Goal: Task Accomplishment & Management: Use online tool/utility

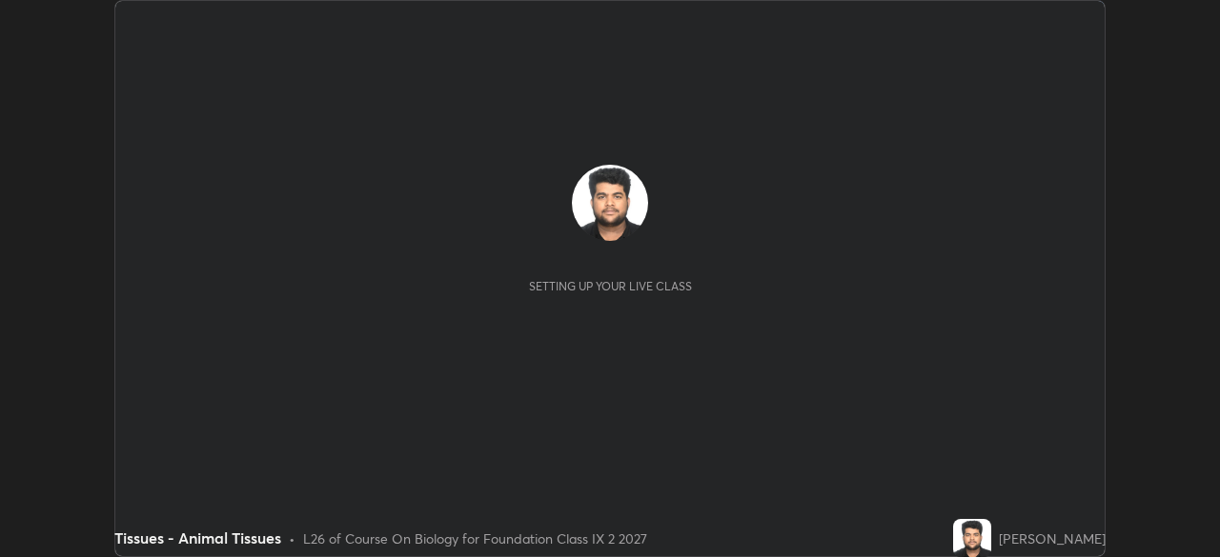
scroll to position [557, 1219]
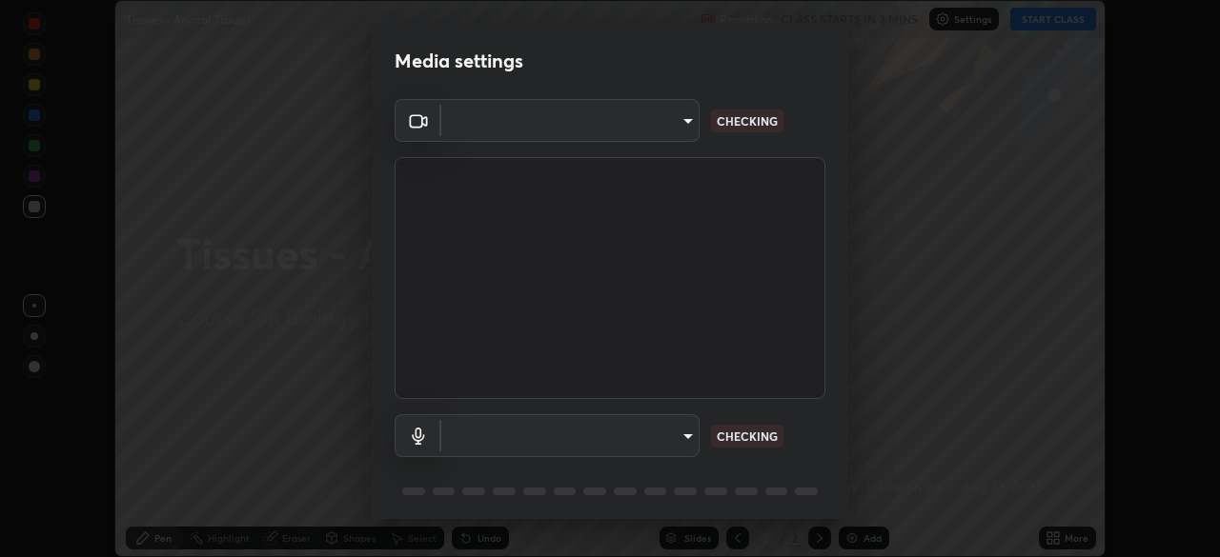
click at [677, 437] on body "Erase all Tissues - Animal Tissues Recording CLASS STARTS IN 3 MINS Settings ST…" at bounding box center [610, 278] width 1220 height 557
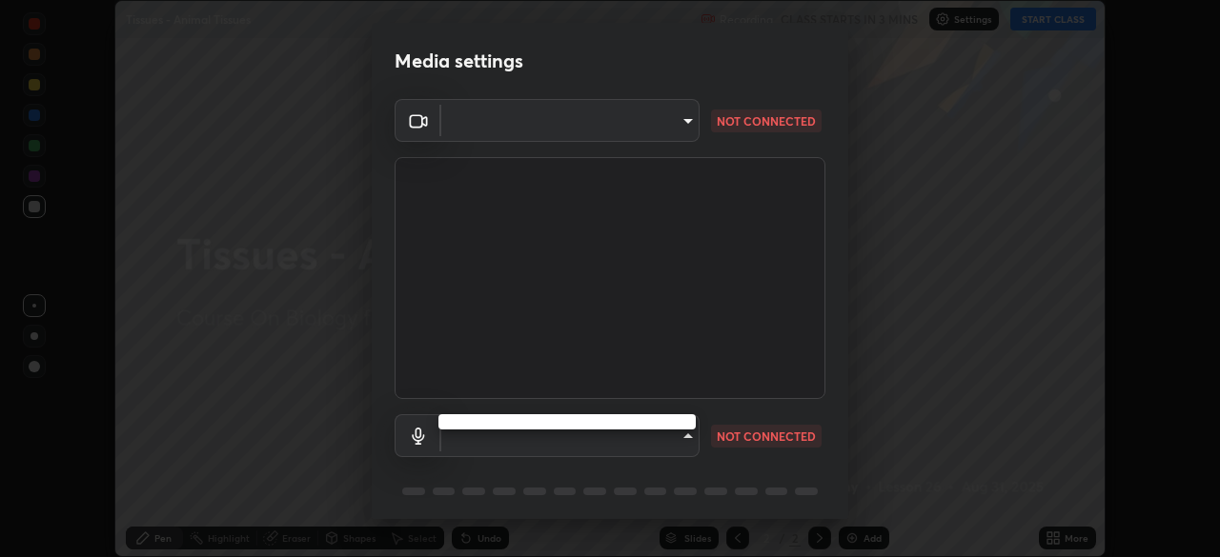
type input "5204e49b19dfb47b934bd0def1c8e1a00b2014265d57ee16b47da032bff83a8c"
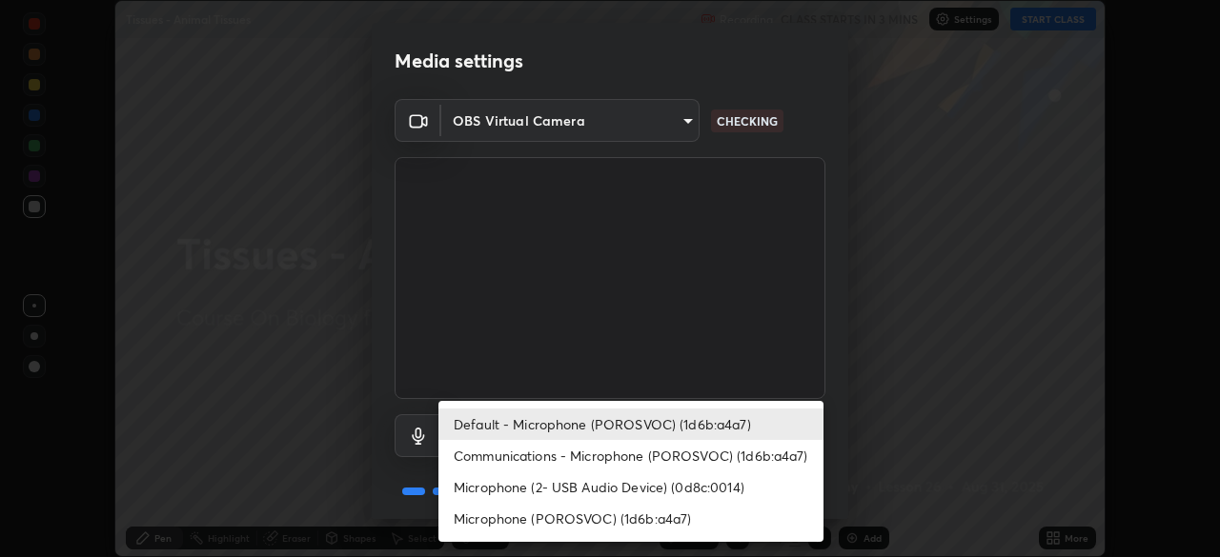
click at [737, 446] on li "Communications - Microphone (POROSVOC) (1d6b:a4a7)" at bounding box center [630, 455] width 385 height 31
type input "communications"
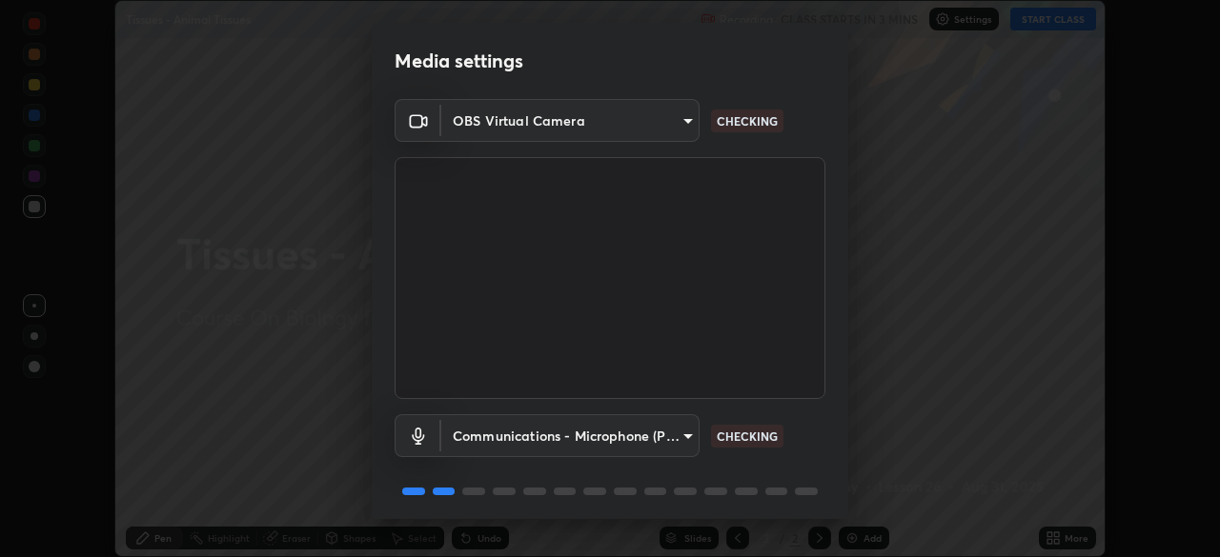
scroll to position [68, 0]
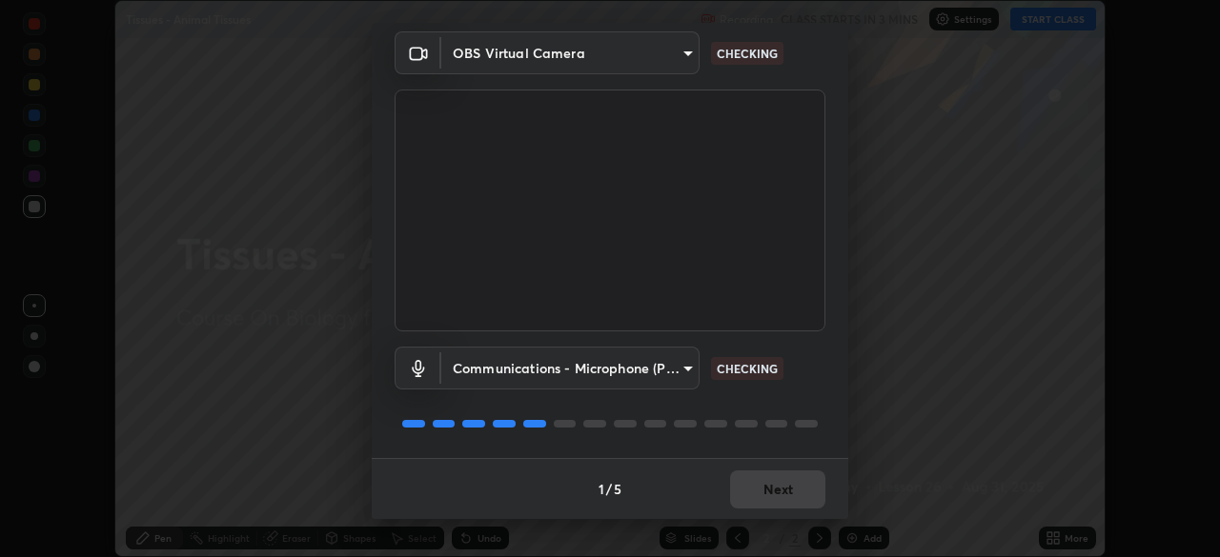
click at [778, 488] on div "1 / 5 Next" at bounding box center [610, 488] width 476 height 61
click at [785, 483] on div "1 / 5 Next" at bounding box center [610, 488] width 476 height 61
click at [792, 480] on div "1 / 5 Next" at bounding box center [610, 488] width 476 height 61
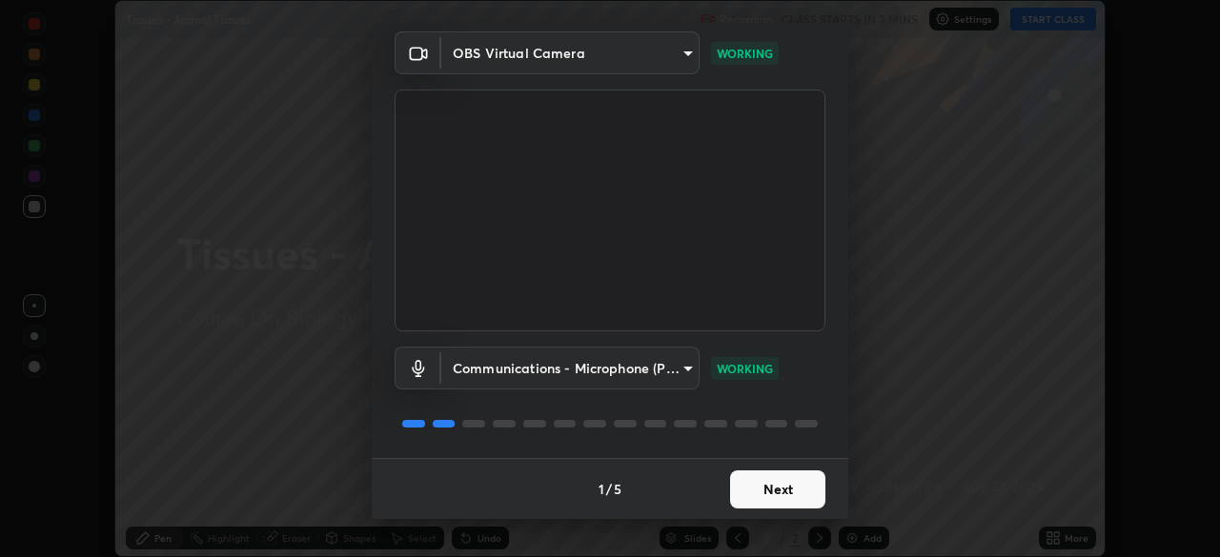
click at [774, 500] on button "Next" at bounding box center [777, 490] width 95 height 38
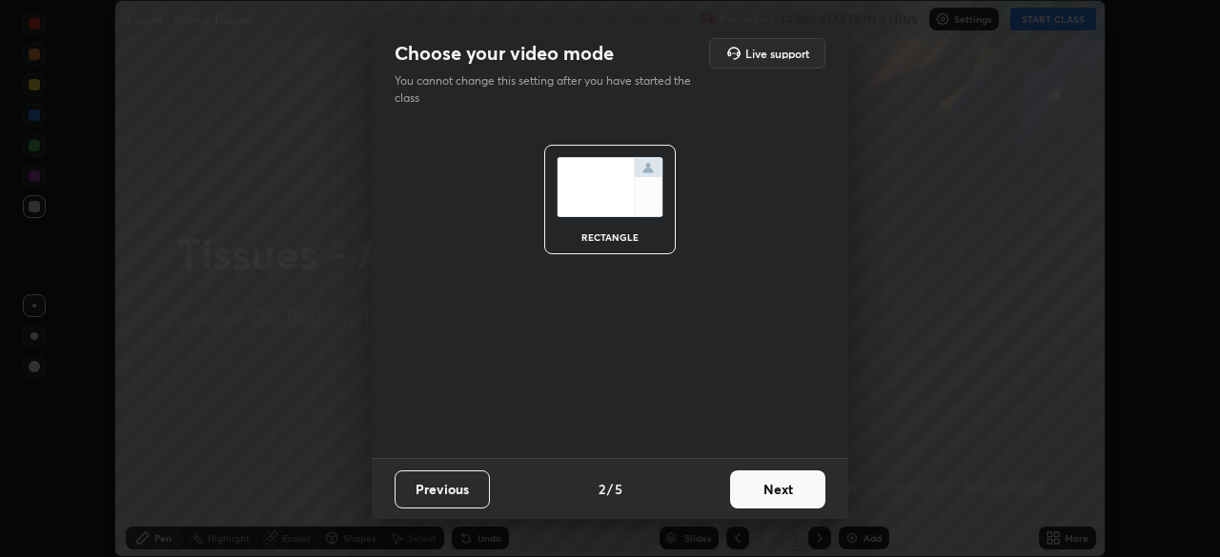
click at [765, 488] on button "Next" at bounding box center [777, 490] width 95 height 38
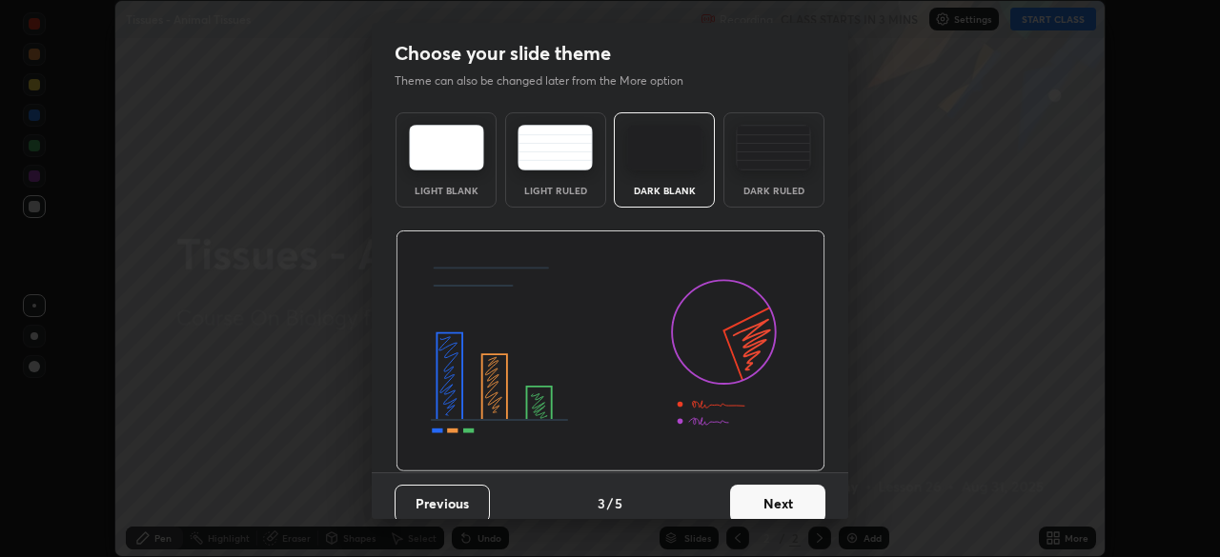
click at [761, 497] on button "Next" at bounding box center [777, 504] width 95 height 38
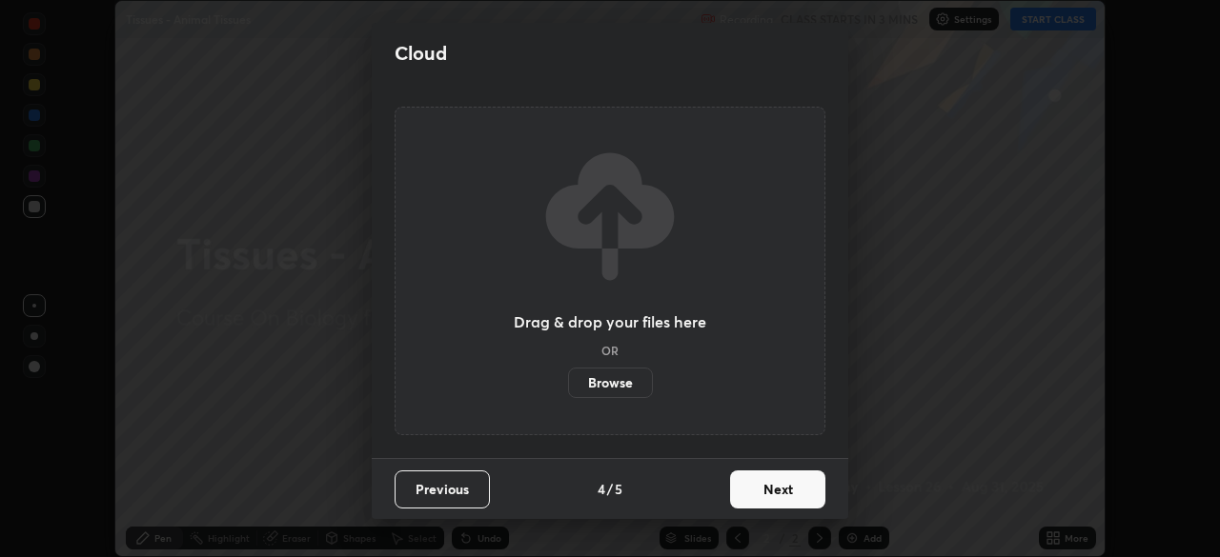
click at [646, 388] on label "Browse" at bounding box center [610, 383] width 85 height 30
click at [568, 388] on input "Browse" at bounding box center [568, 383] width 0 height 30
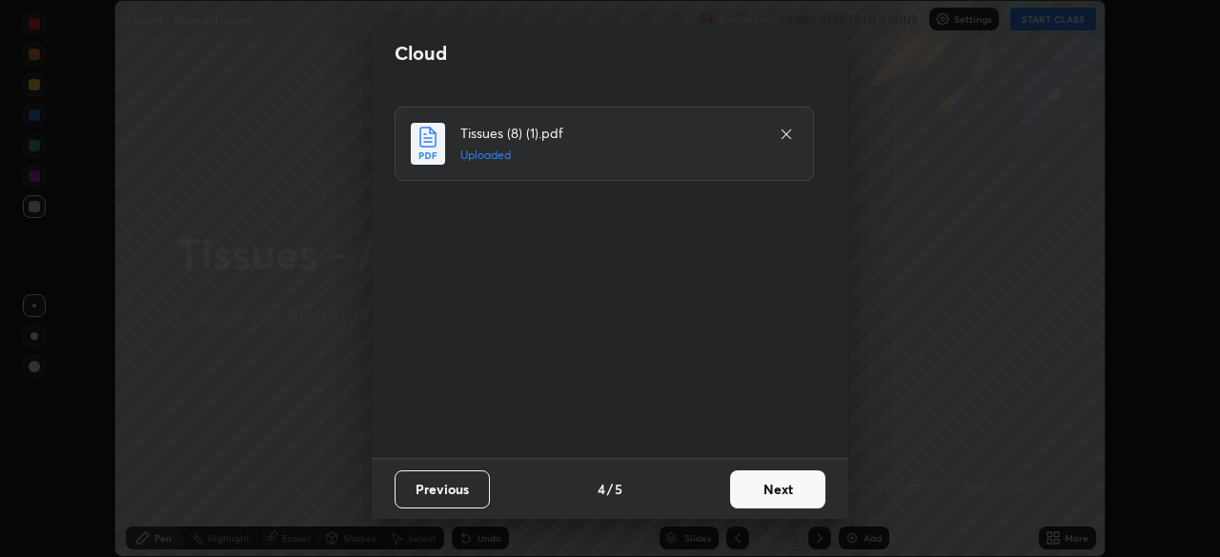
click at [757, 495] on button "Next" at bounding box center [777, 490] width 95 height 38
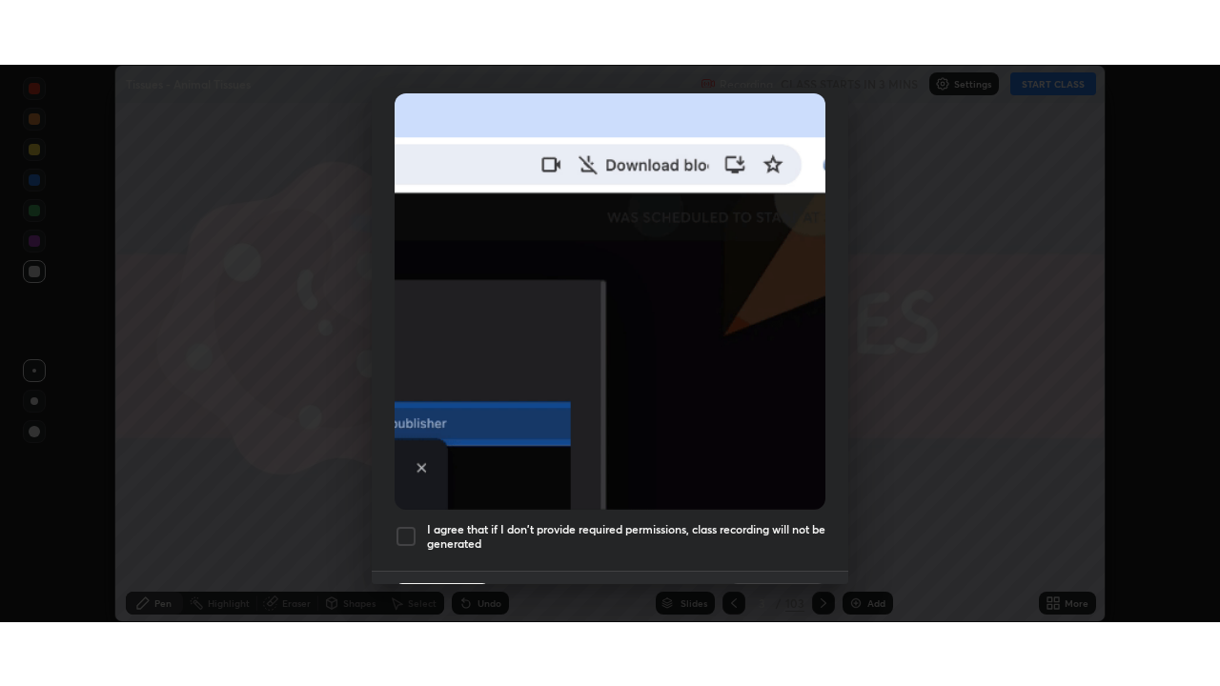
scroll to position [456, 0]
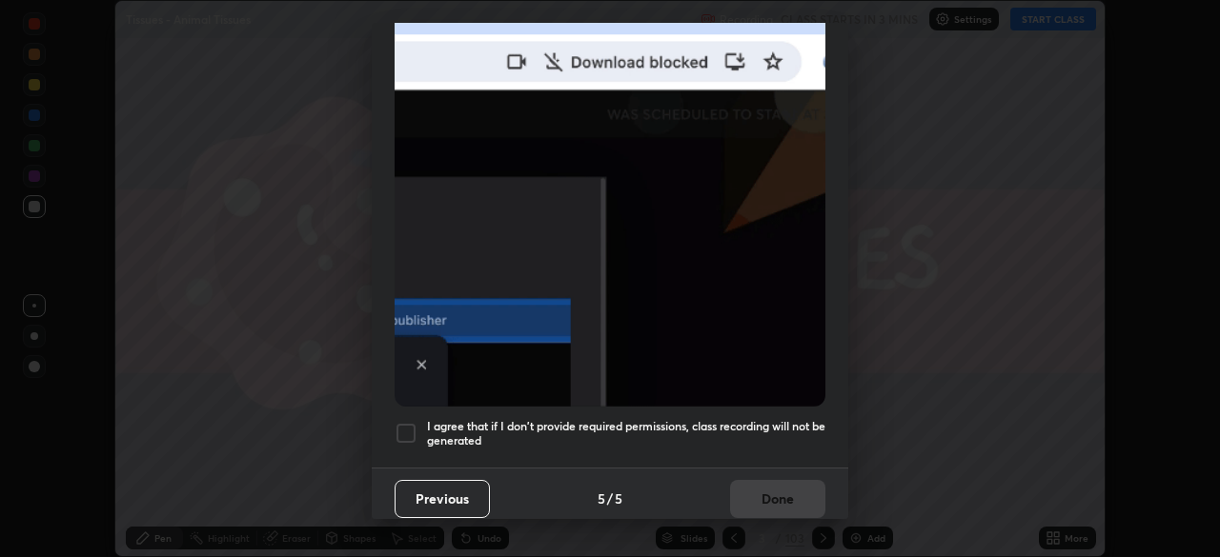
click at [397, 425] on div at bounding box center [405, 433] width 23 height 23
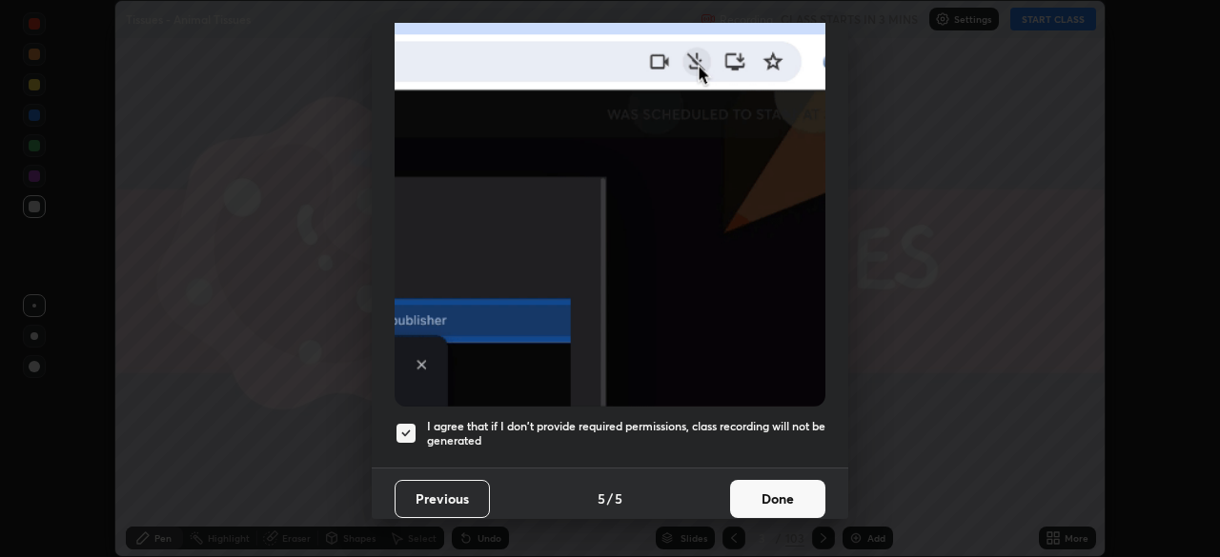
click at [795, 483] on button "Done" at bounding box center [777, 499] width 95 height 38
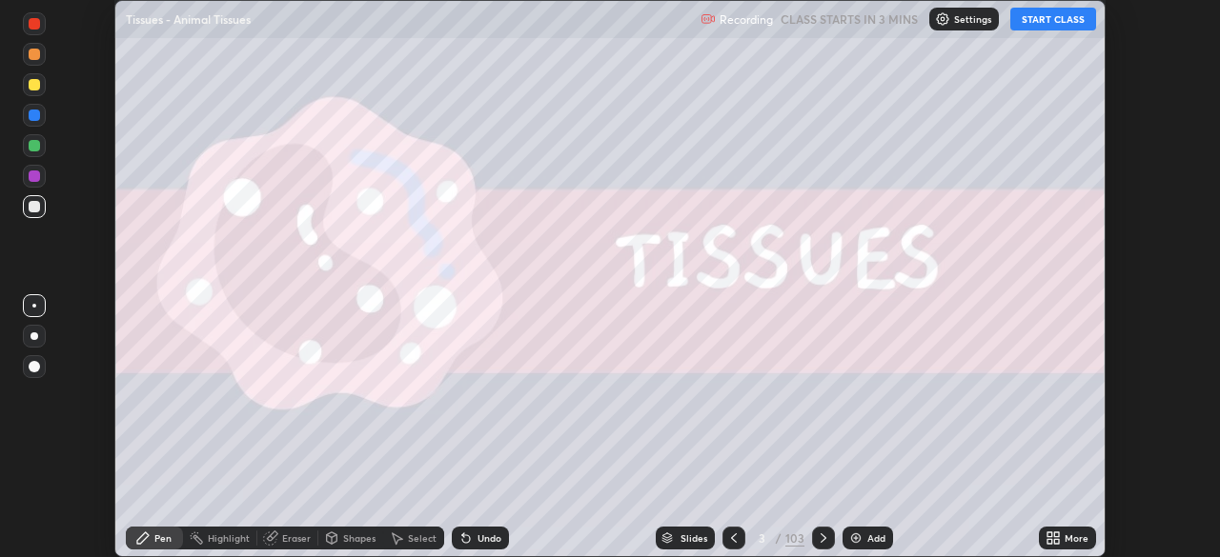
click at [1045, 22] on button "START CLASS" at bounding box center [1053, 19] width 86 height 23
click at [1063, 532] on div "More" at bounding box center [1067, 538] width 57 height 23
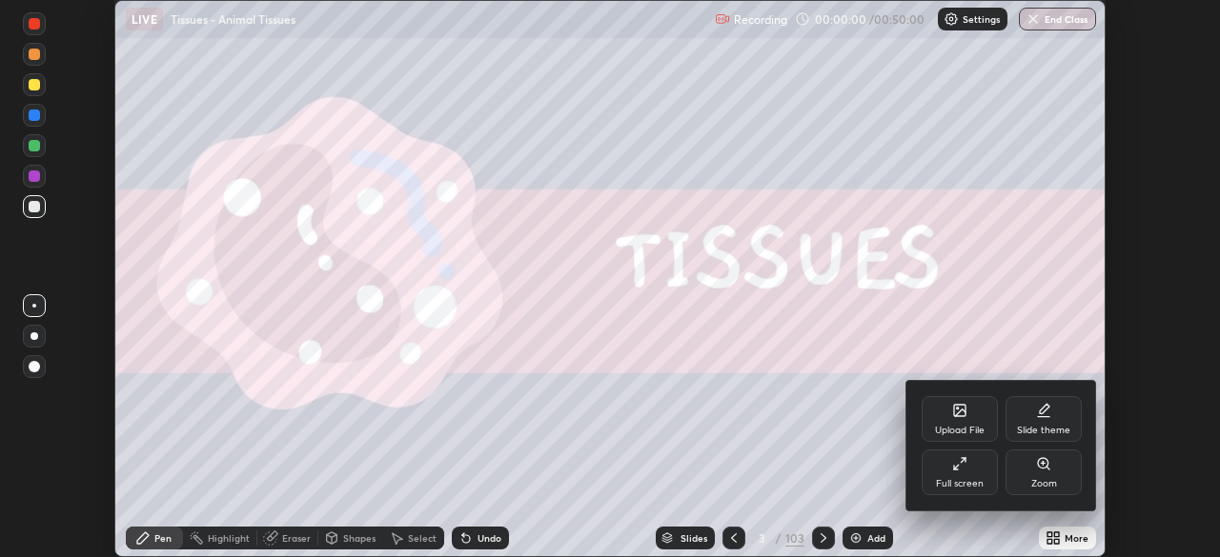
click at [963, 467] on icon at bounding box center [959, 463] width 15 height 15
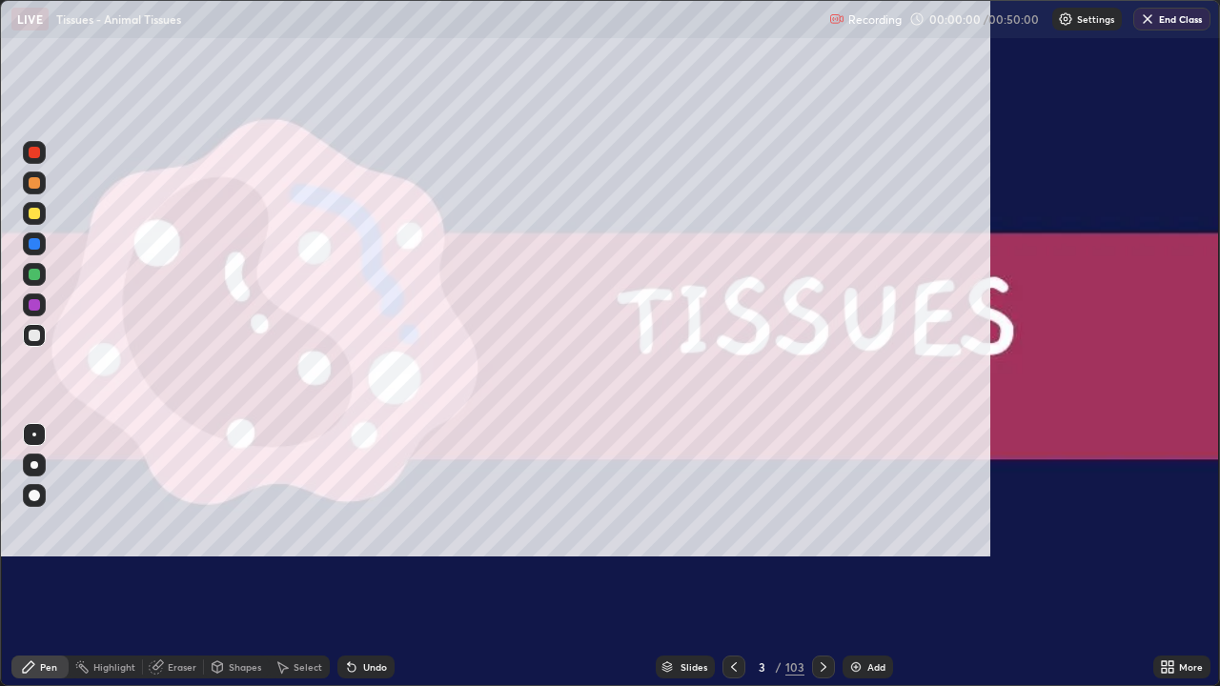
scroll to position [686, 1220]
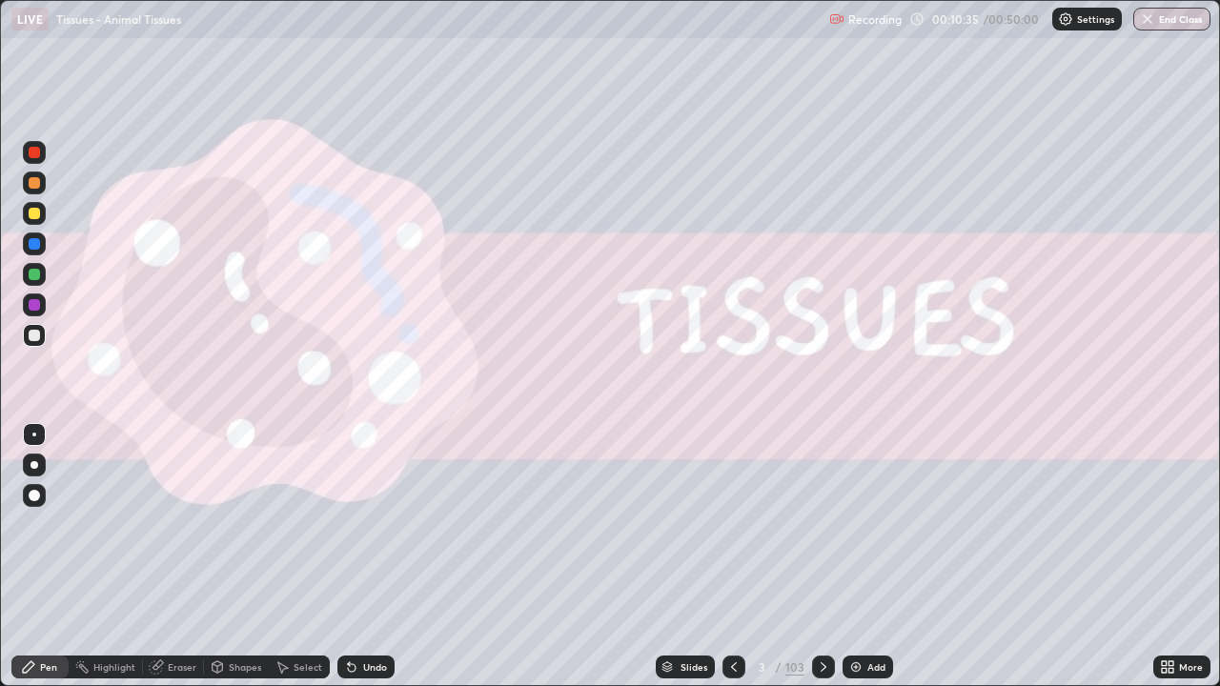
click at [686, 556] on div "Slides" at bounding box center [685, 667] width 59 height 23
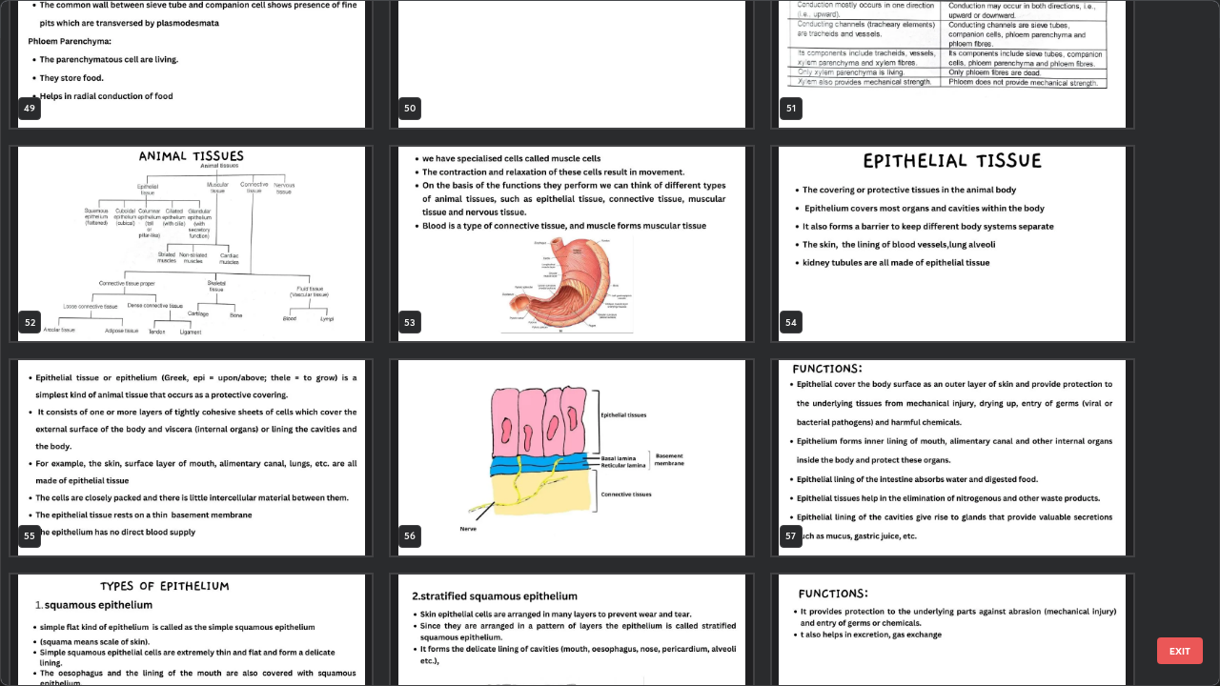
scroll to position [3501, 0]
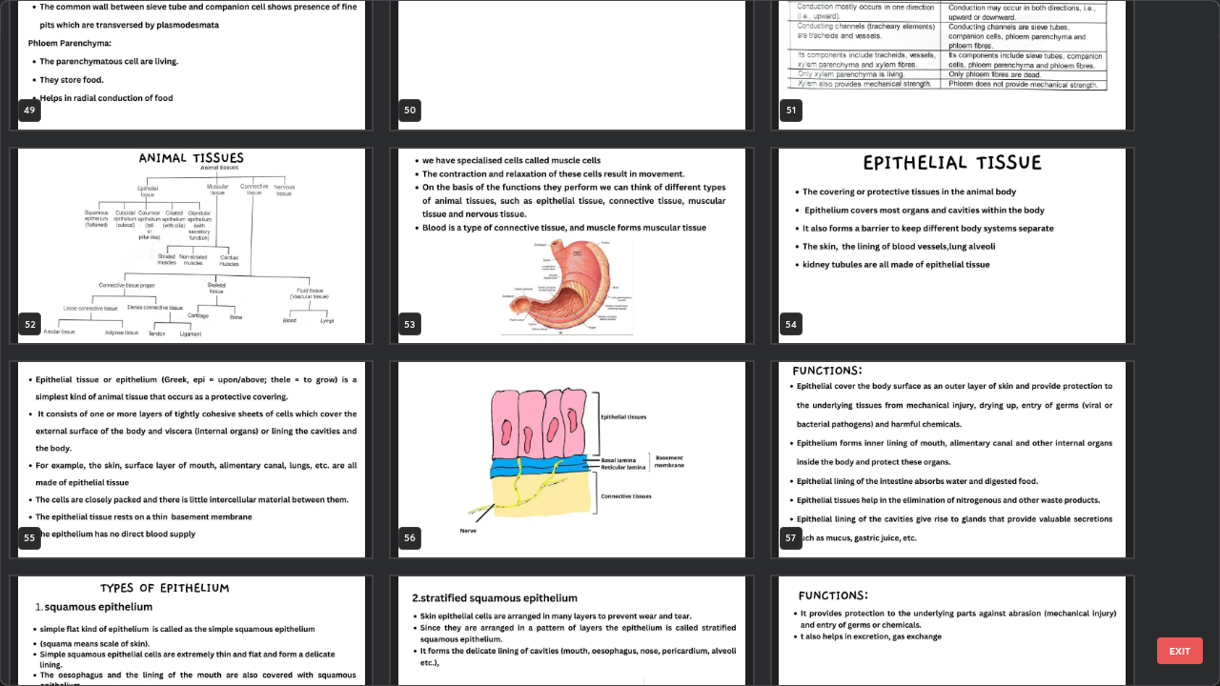
click at [353, 319] on img "grid" at bounding box center [190, 246] width 361 height 195
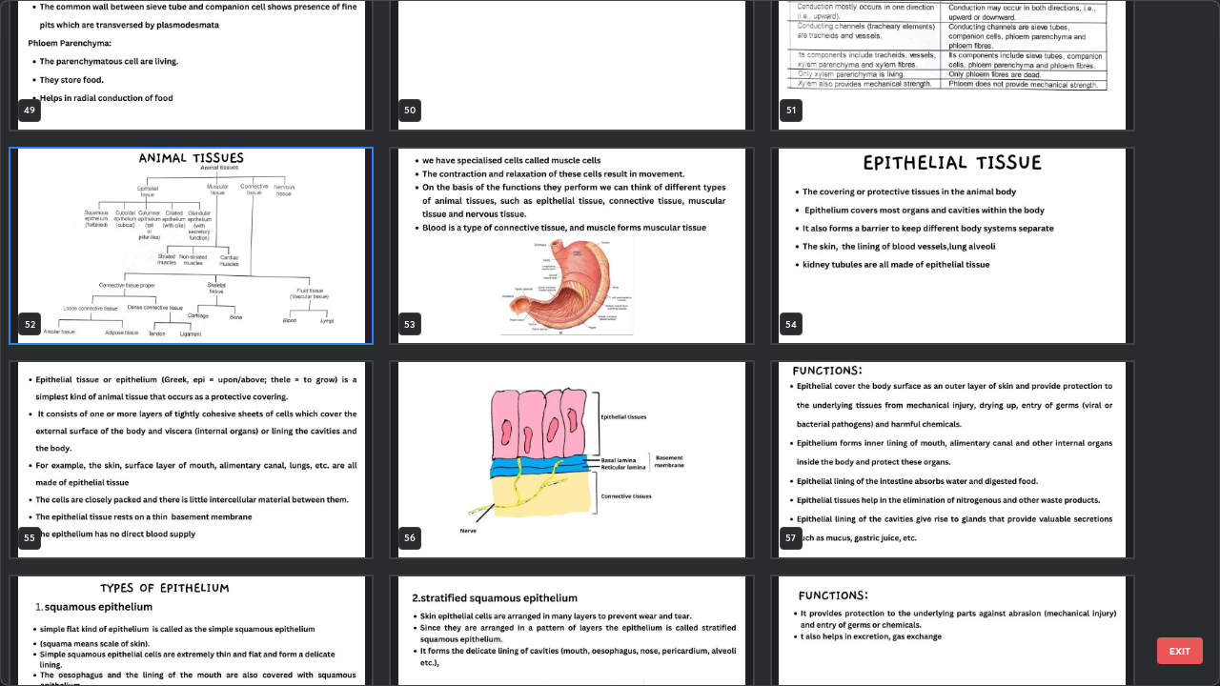
click at [346, 320] on img "grid" at bounding box center [190, 246] width 361 height 195
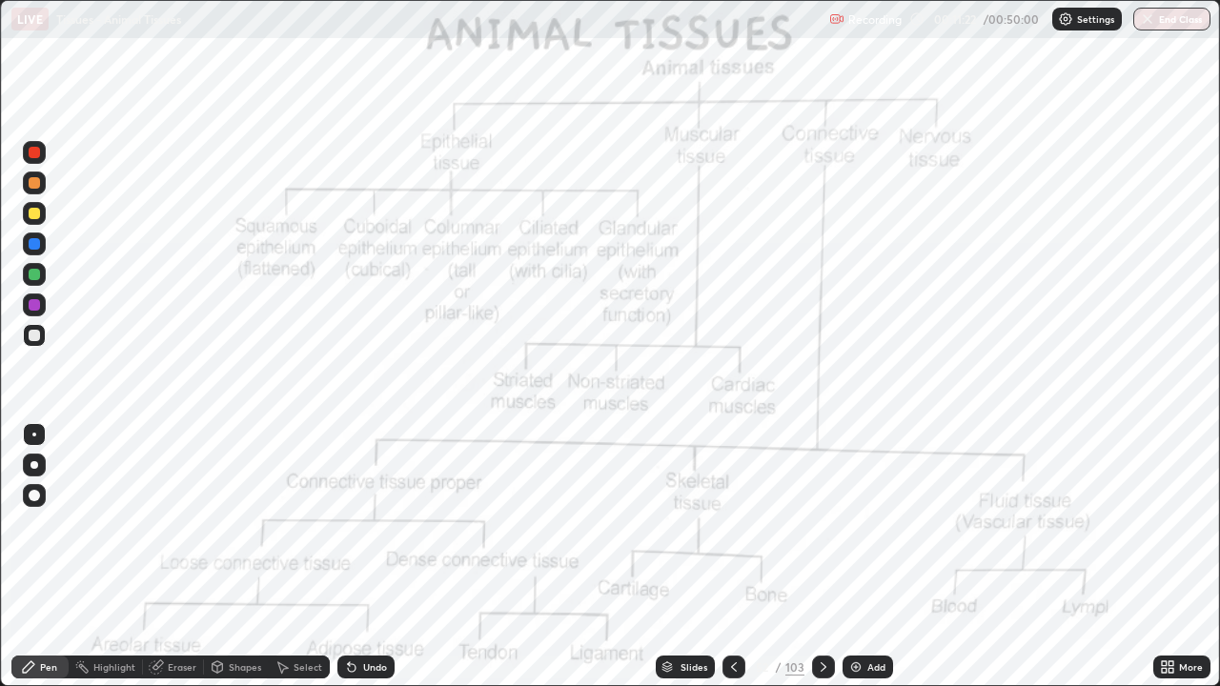
click at [43, 160] on div at bounding box center [34, 152] width 23 height 23
click at [692, 556] on div "Slides" at bounding box center [693, 667] width 27 height 10
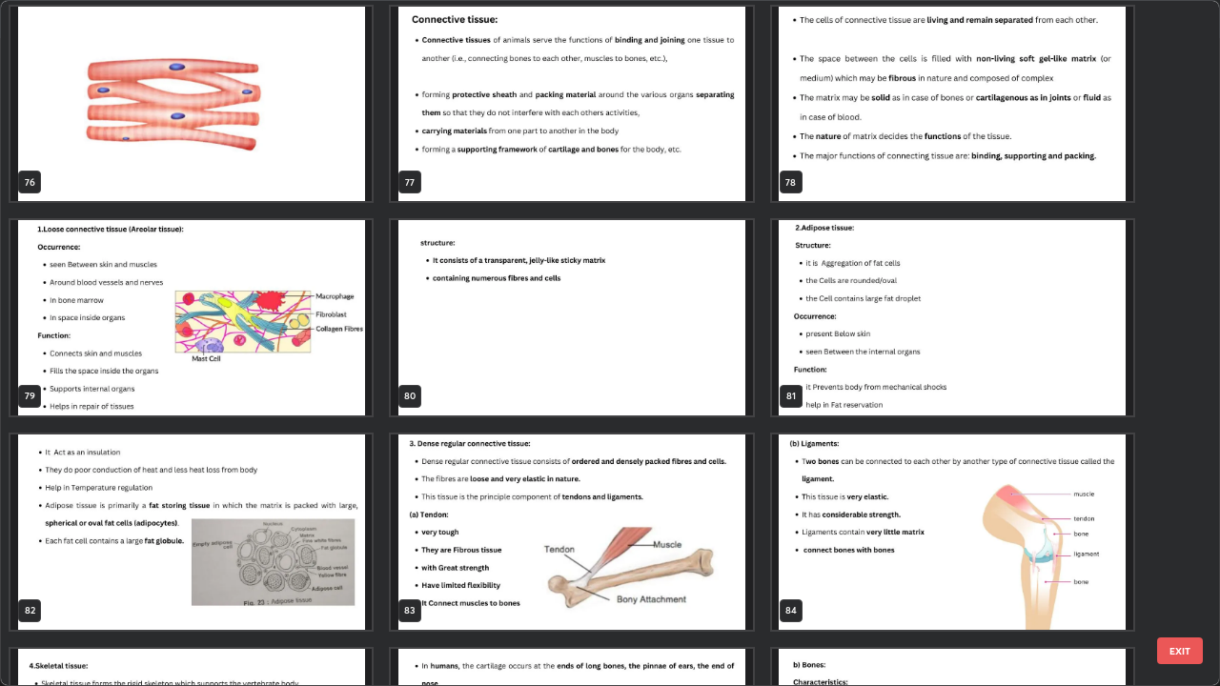
scroll to position [5341, 0]
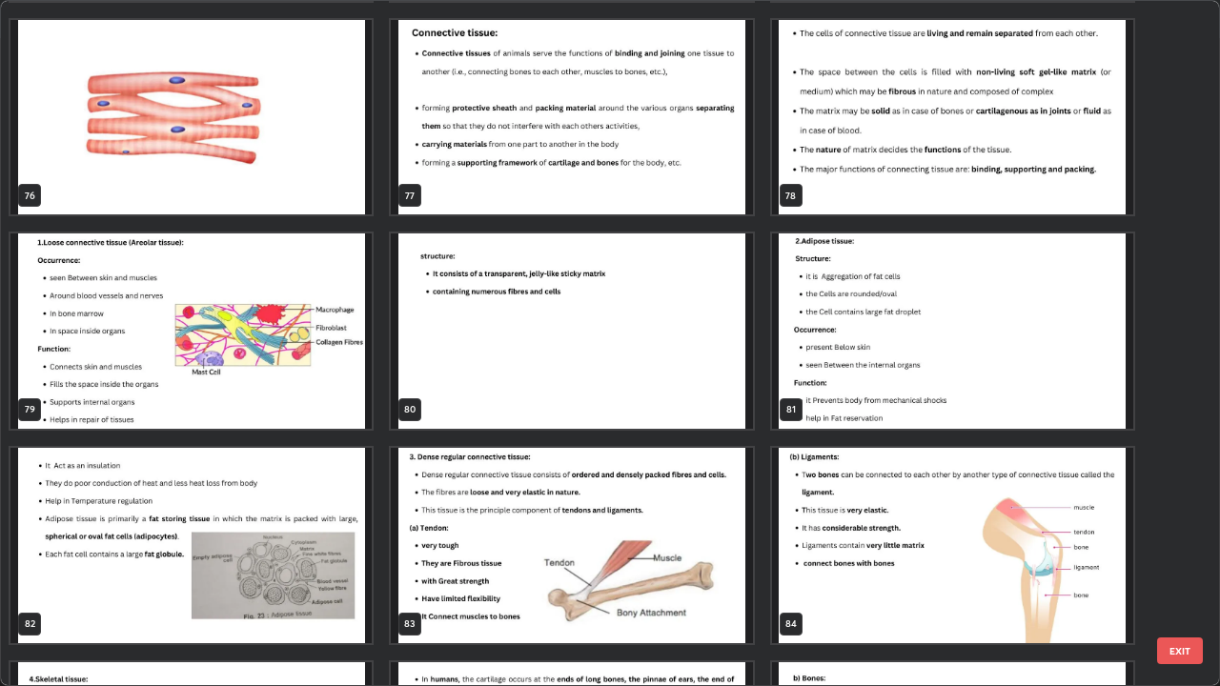
click at [564, 188] on img "grid" at bounding box center [571, 117] width 361 height 195
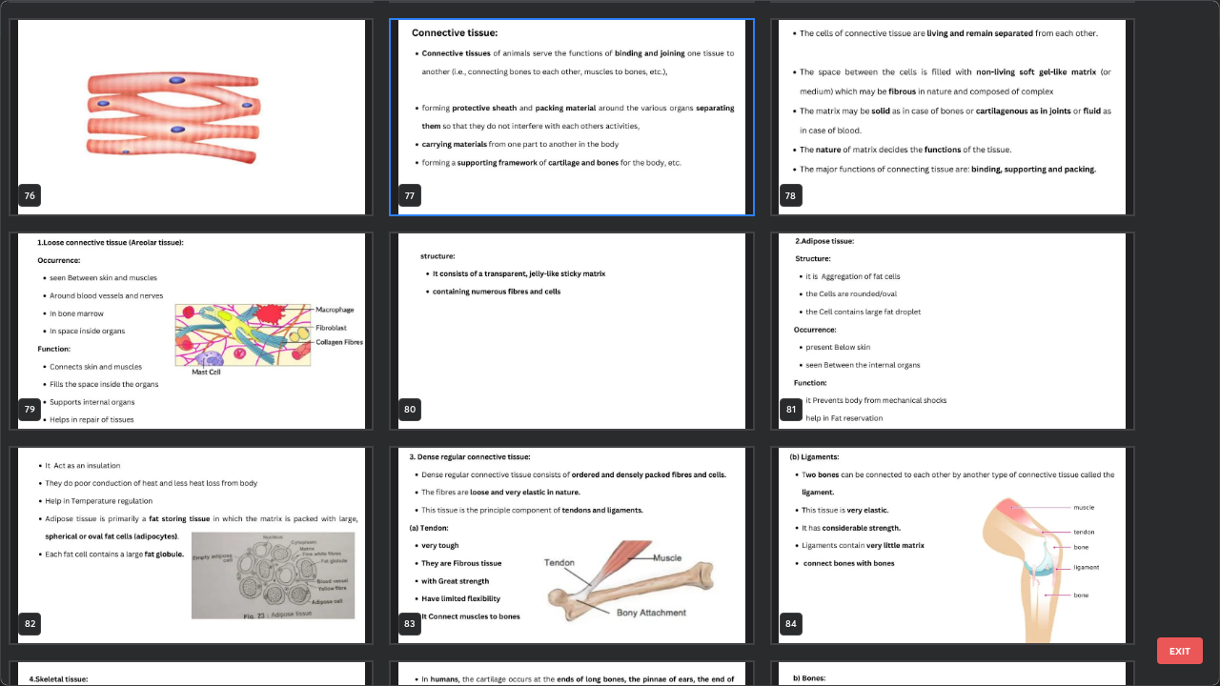
click at [561, 183] on img "grid" at bounding box center [571, 117] width 361 height 195
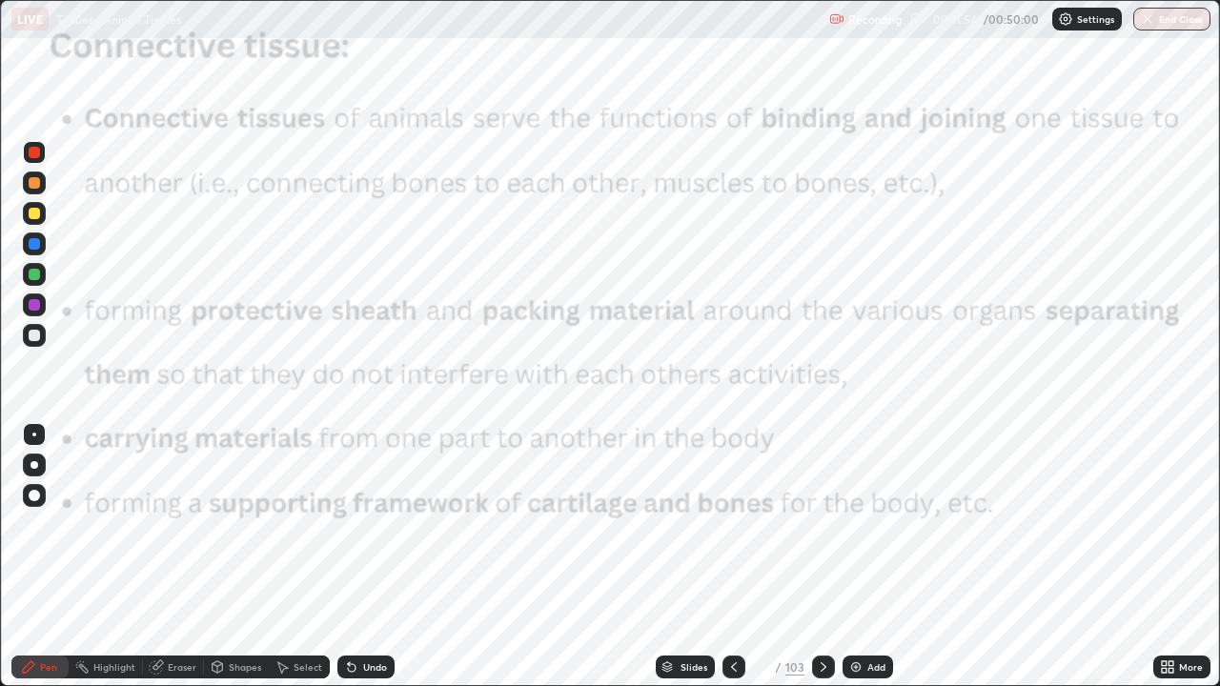
click at [555, 184] on img "grid" at bounding box center [571, 117] width 361 height 195
click at [183, 556] on div "Eraser" at bounding box center [173, 667] width 61 height 23
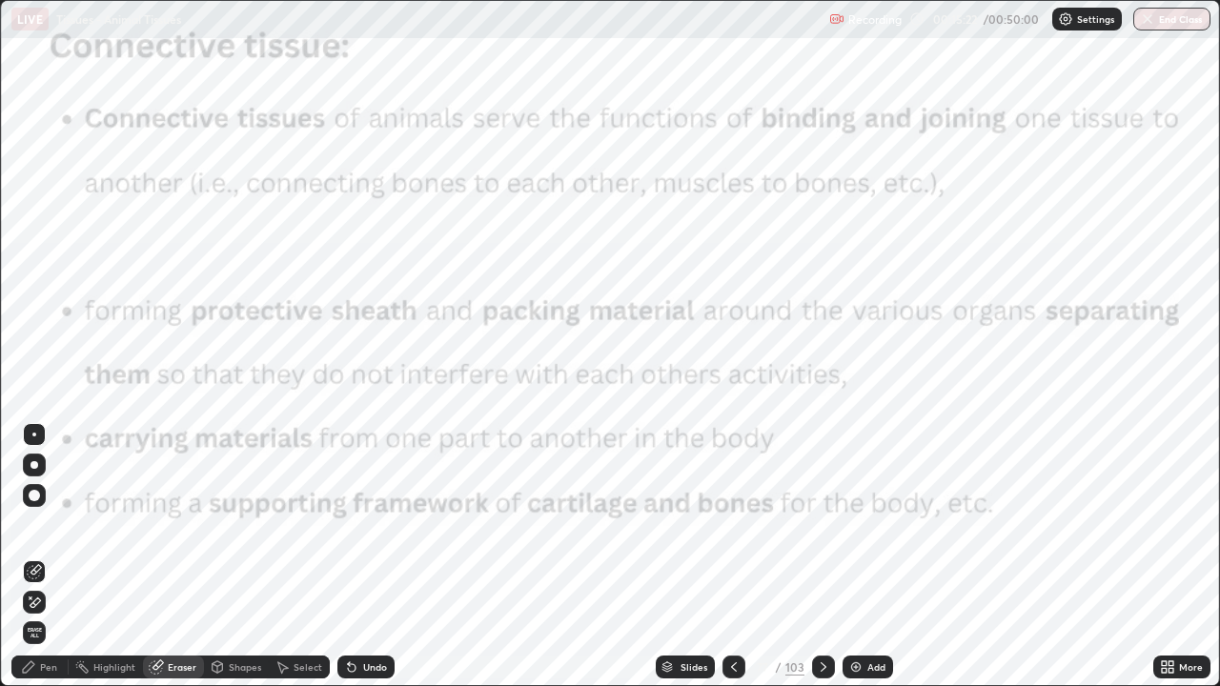
click at [34, 556] on span "Erase all" at bounding box center [34, 632] width 21 height 11
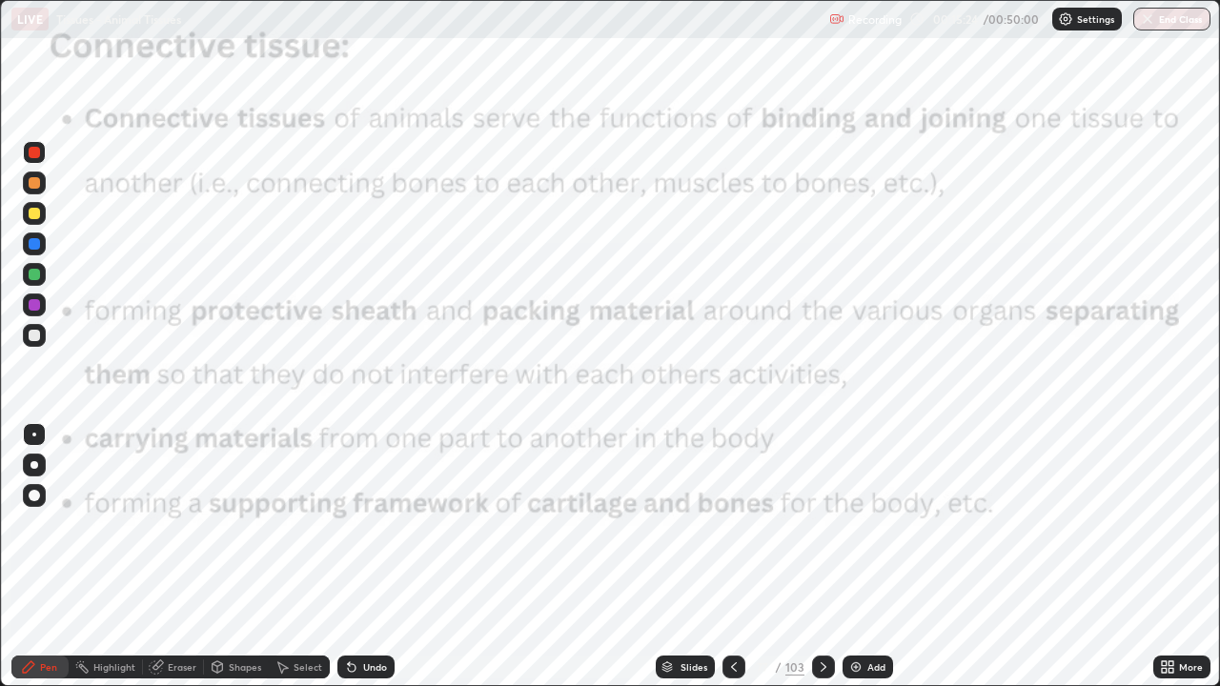
click at [812, 556] on div at bounding box center [823, 667] width 23 height 23
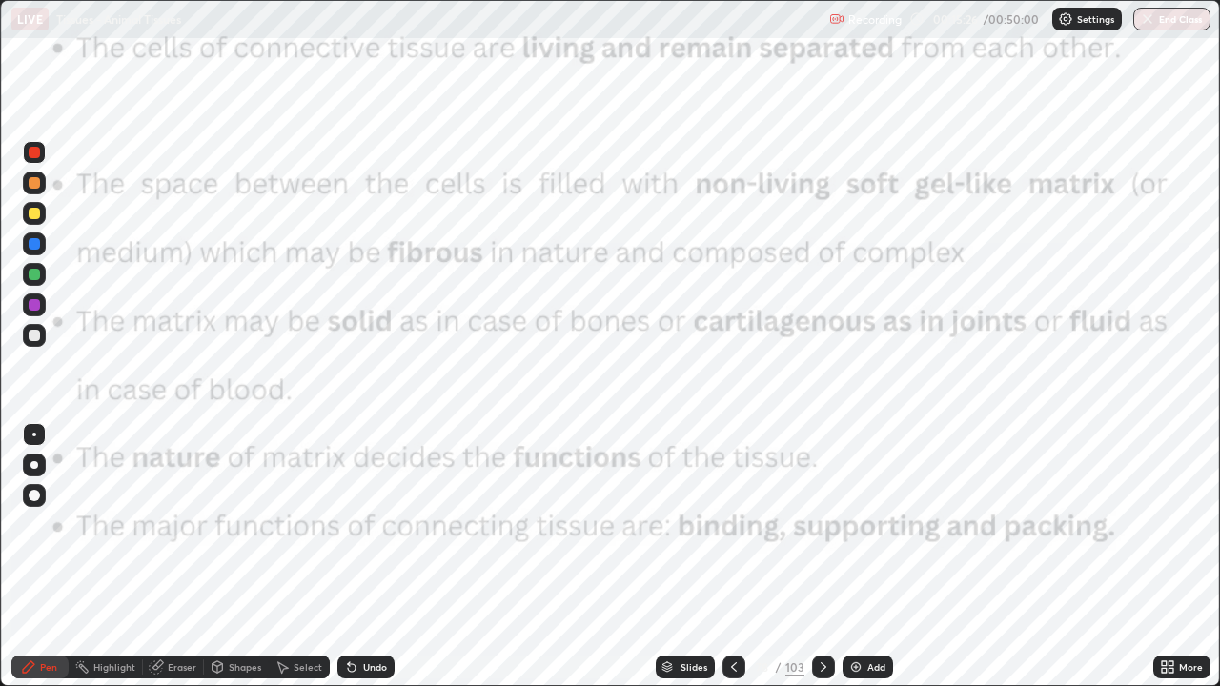
click at [820, 556] on icon at bounding box center [823, 667] width 6 height 10
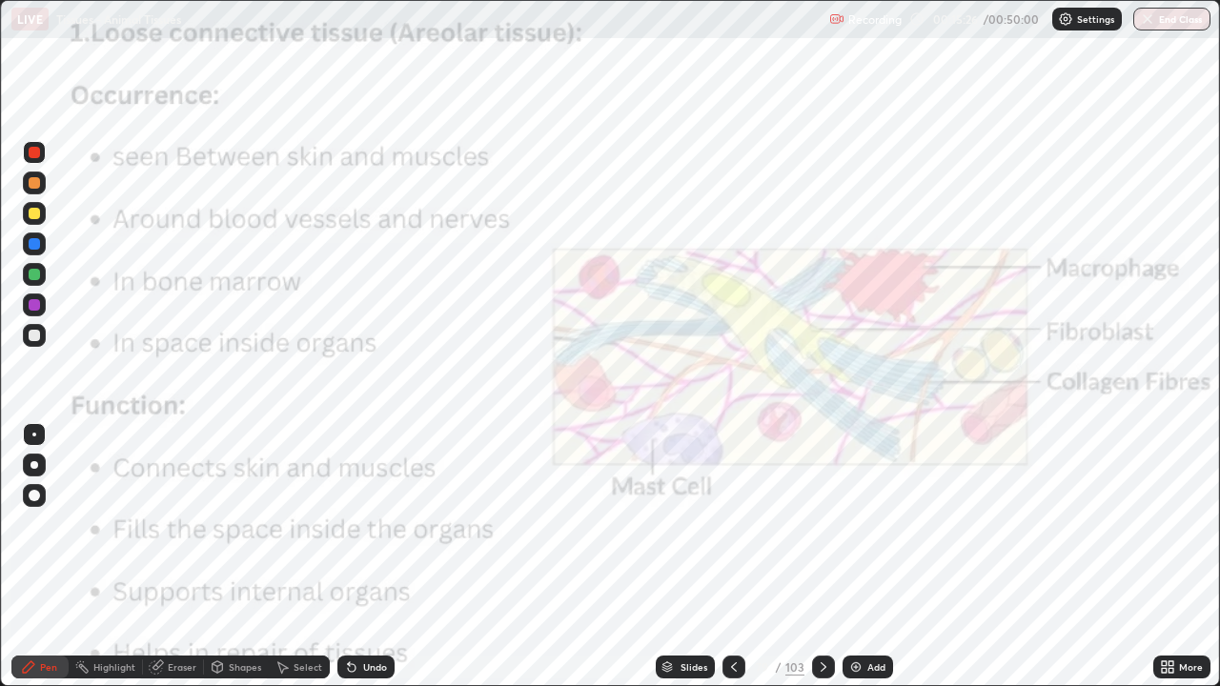
click at [733, 556] on icon at bounding box center [733, 666] width 15 height 15
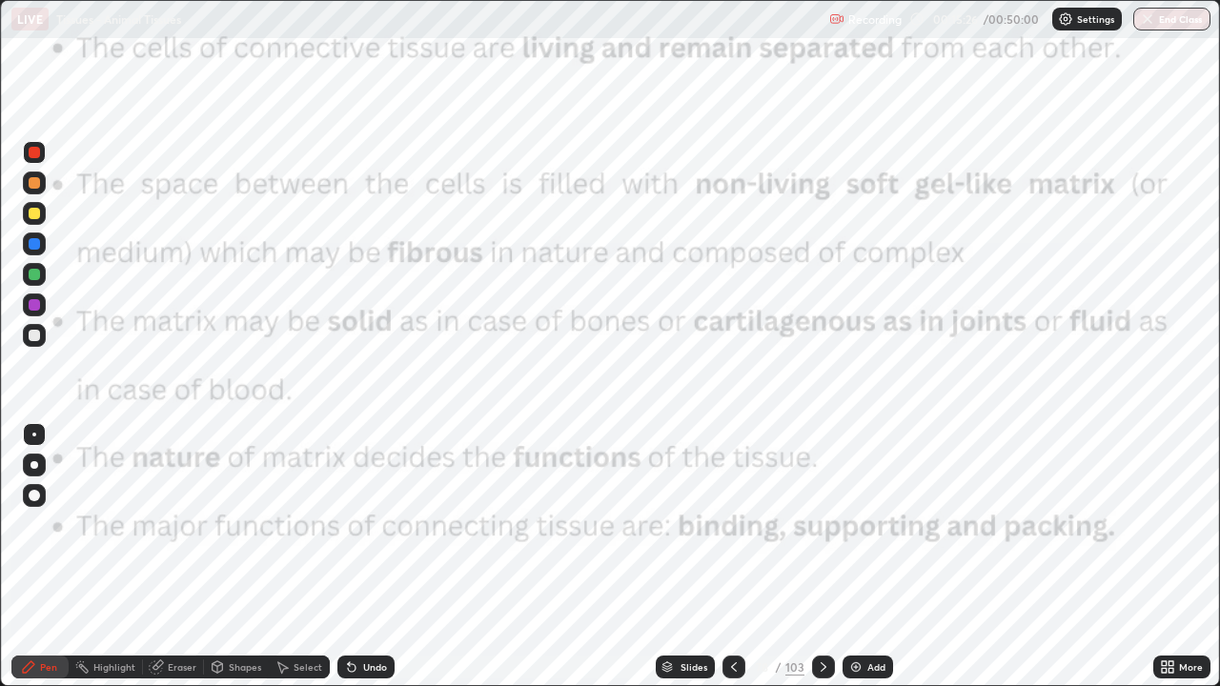
click at [723, 556] on div at bounding box center [733, 667] width 23 height 23
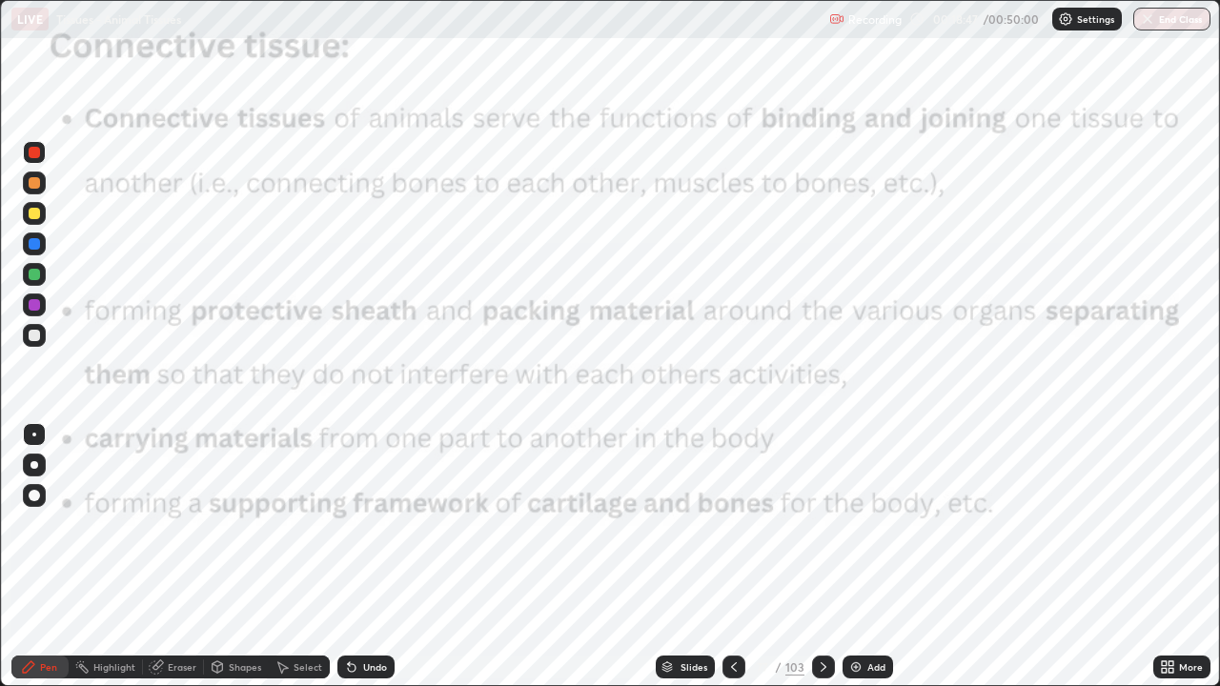
click at [694, 556] on div "Slides" at bounding box center [693, 667] width 27 height 10
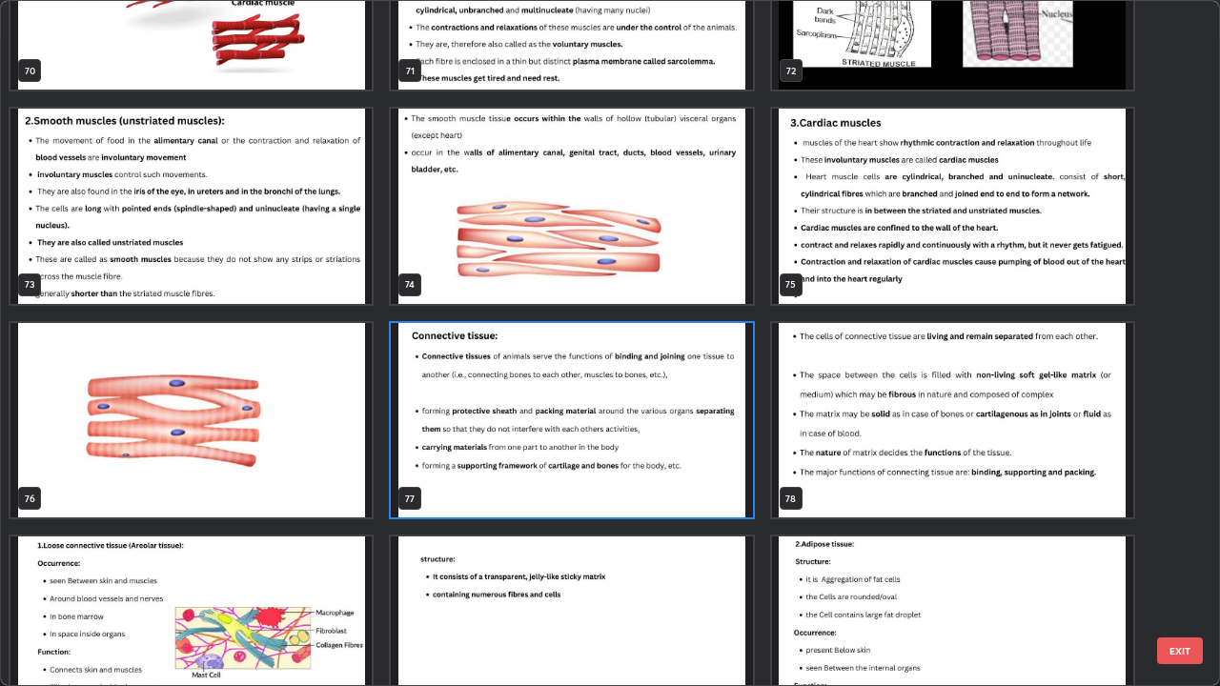
scroll to position [5044, 0]
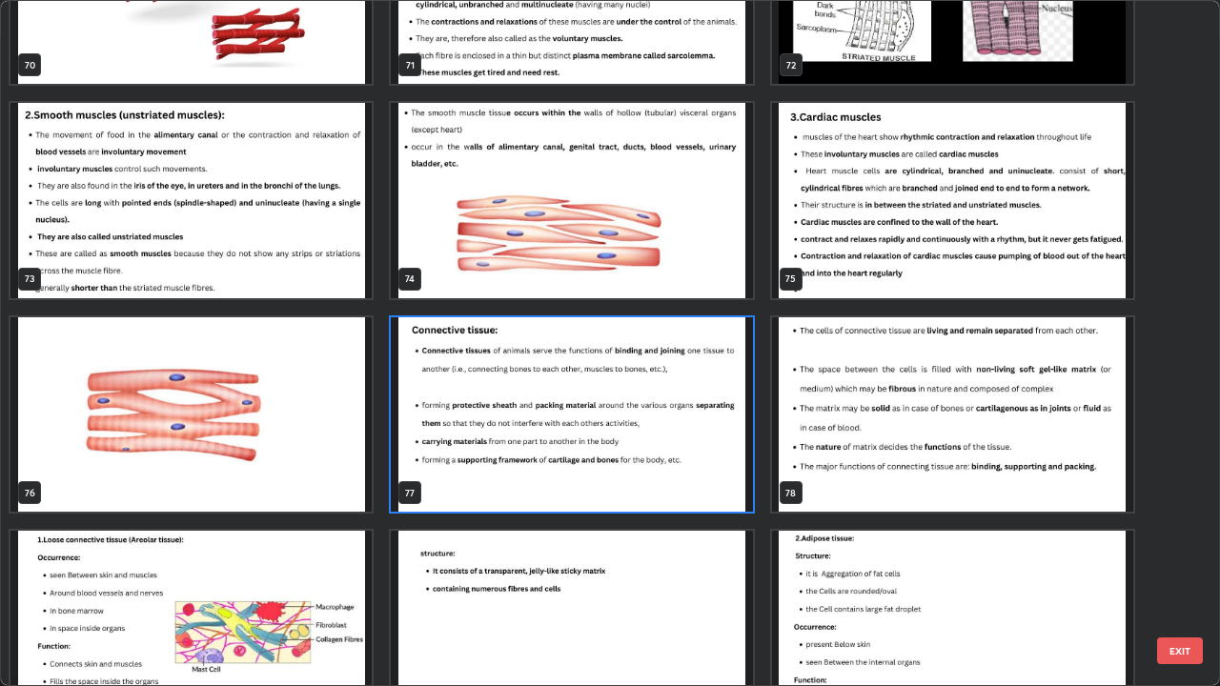
click at [334, 556] on img "grid" at bounding box center [190, 628] width 361 height 195
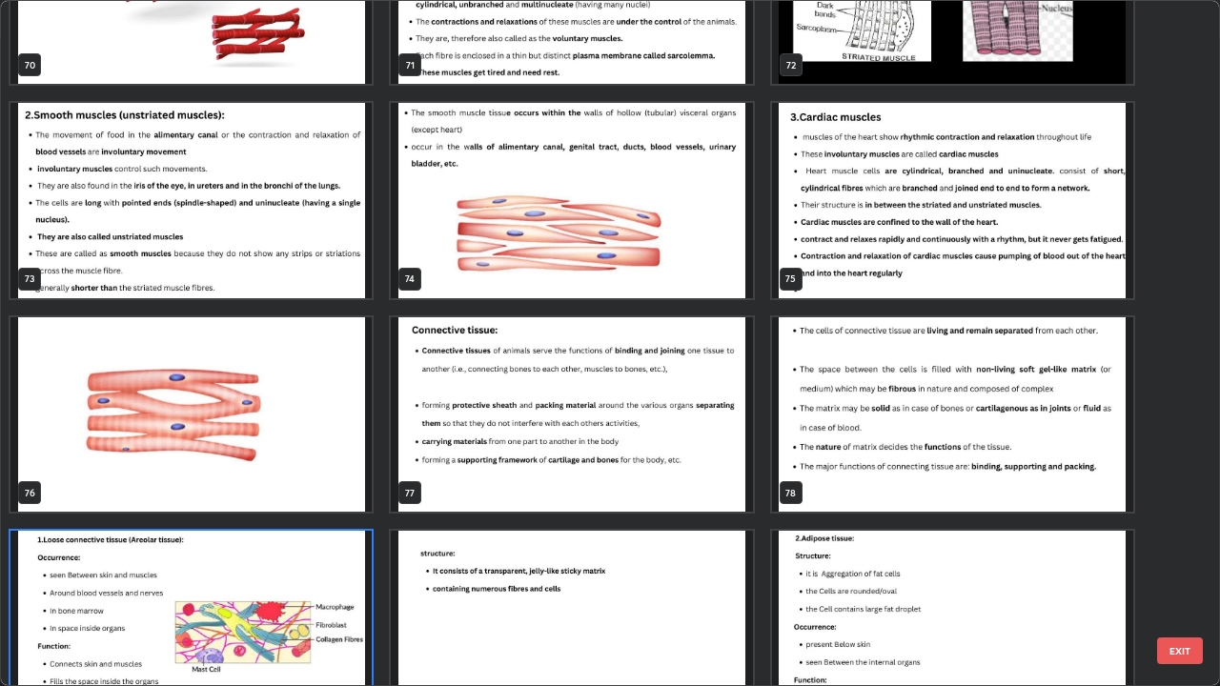
scroll to position [5095, 0]
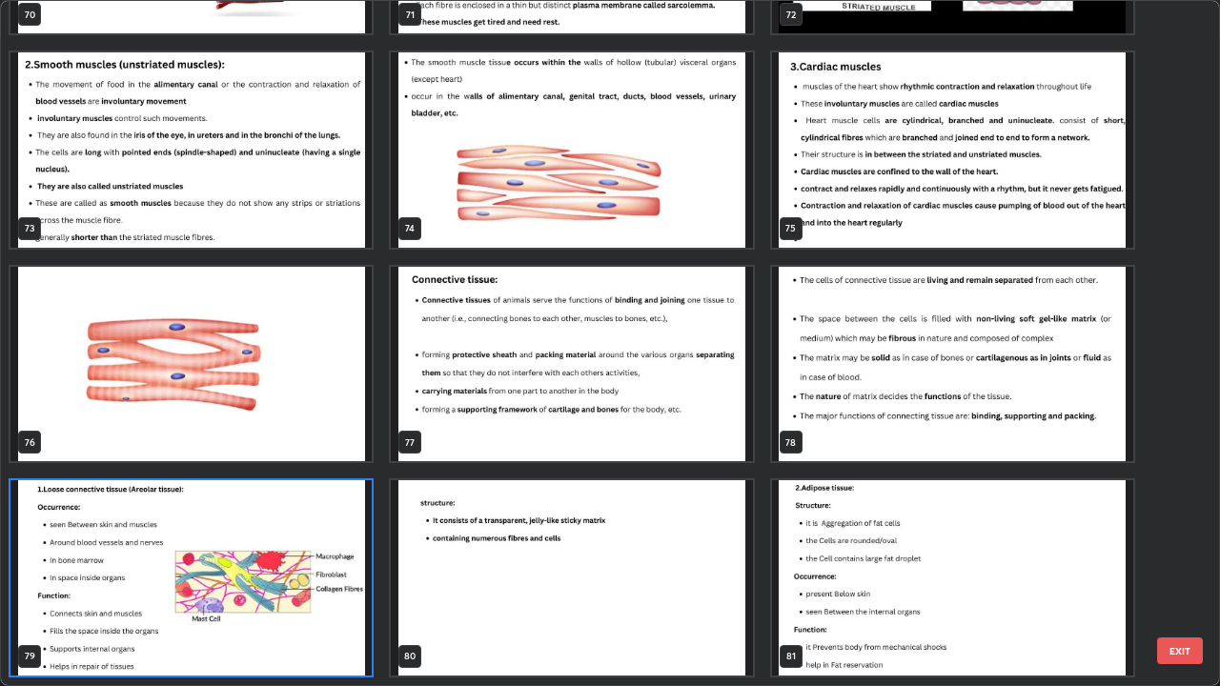
click at [337, 556] on img "grid" at bounding box center [190, 577] width 361 height 195
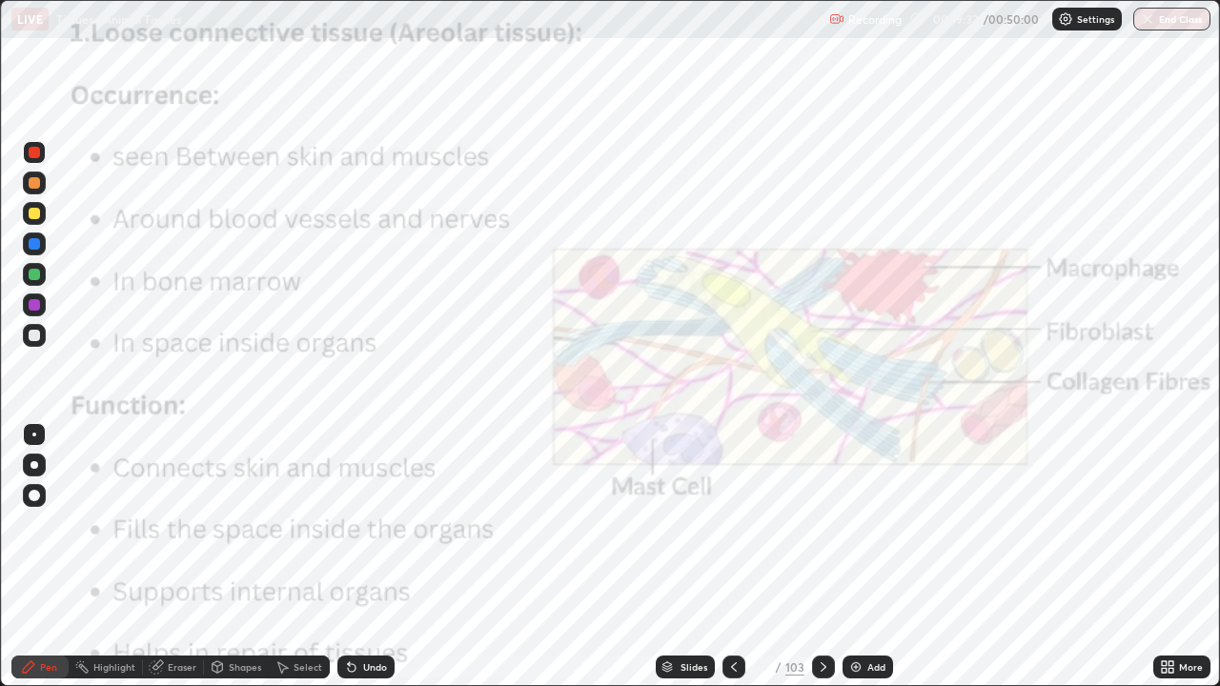
click at [820, 556] on icon at bounding box center [823, 666] width 15 height 15
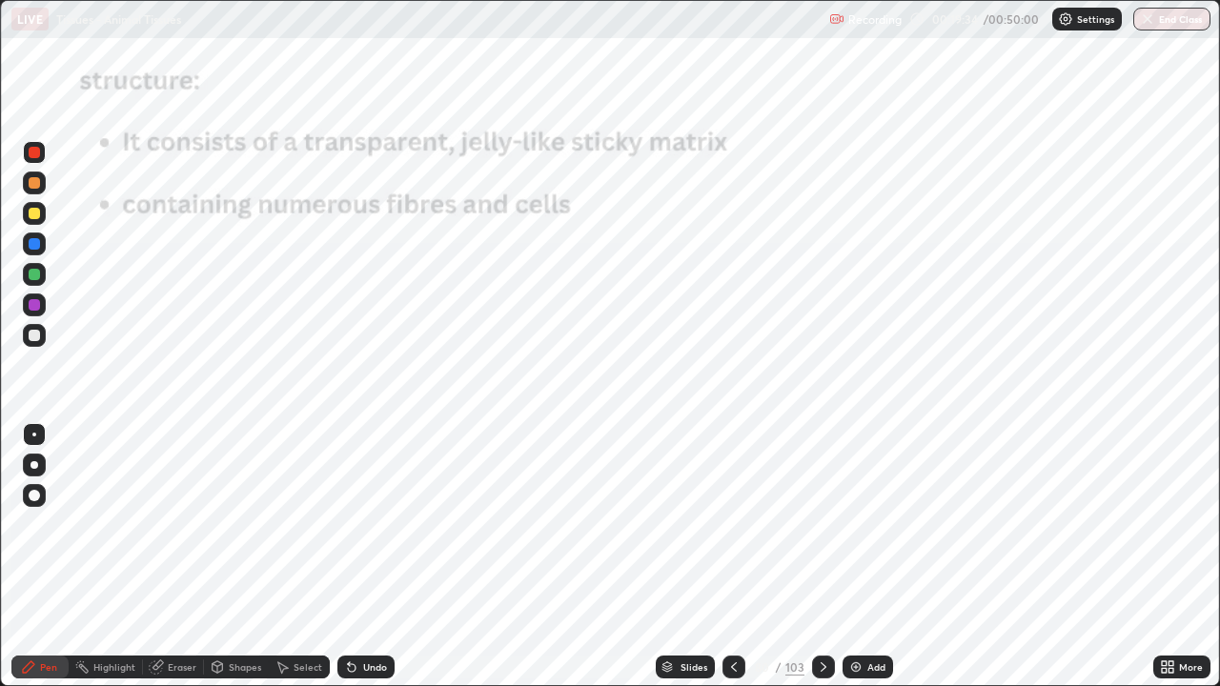
click at [729, 556] on icon at bounding box center [733, 666] width 15 height 15
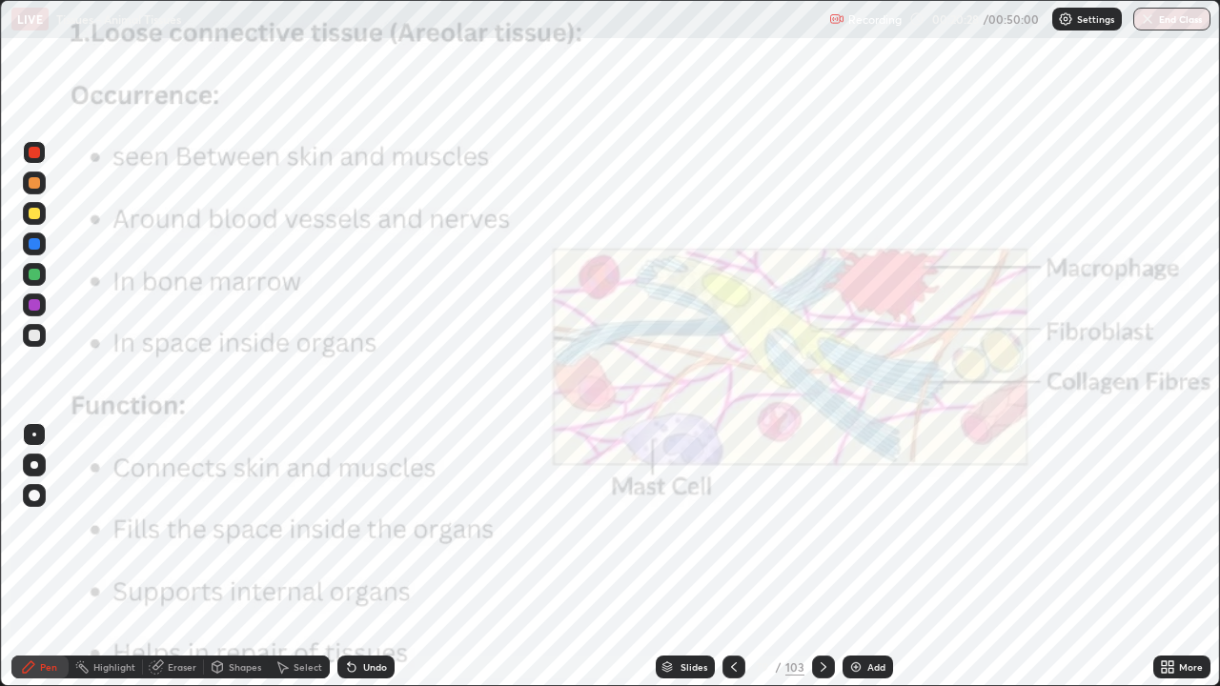
click at [35, 212] on div at bounding box center [34, 213] width 11 height 11
click at [165, 556] on div "Eraser" at bounding box center [173, 667] width 61 height 23
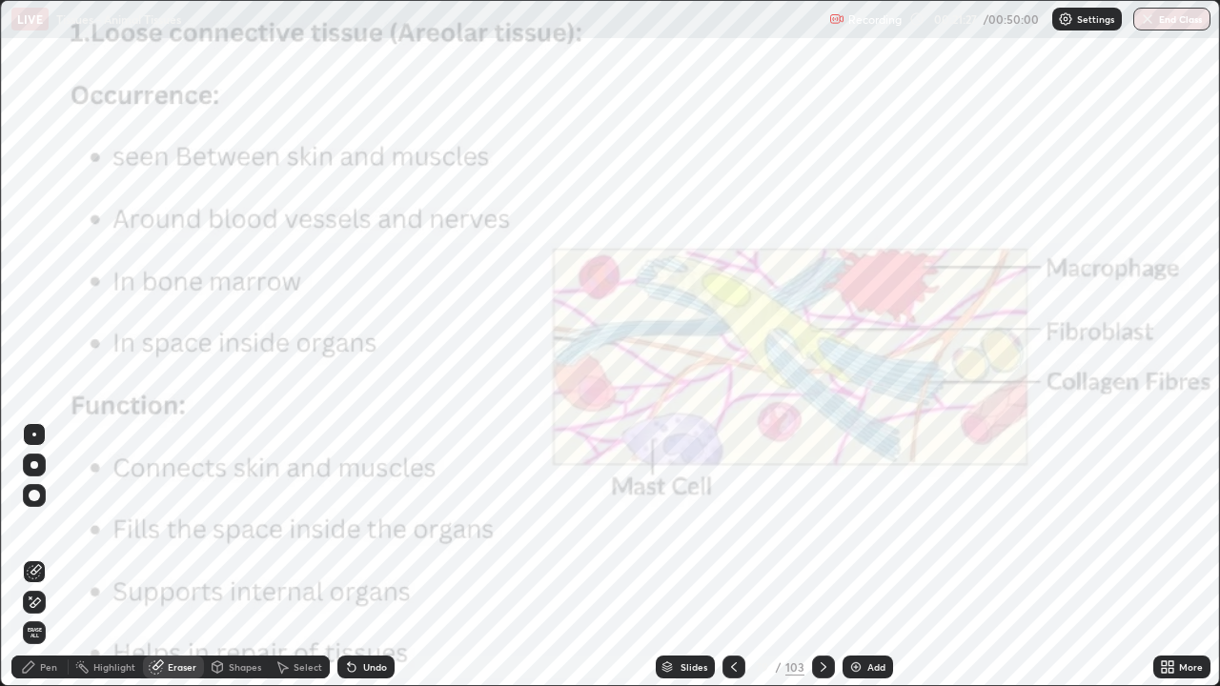
click at [51, 556] on div "Pen" at bounding box center [39, 667] width 57 height 23
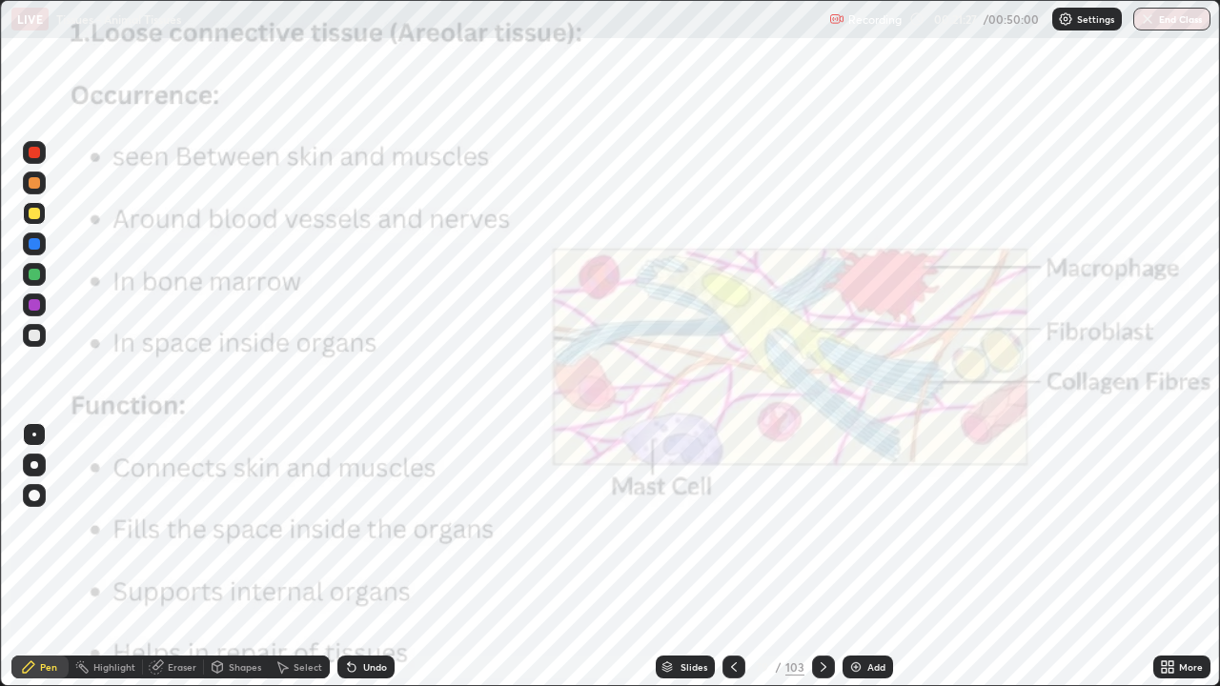
click at [161, 556] on icon at bounding box center [157, 665] width 10 height 10
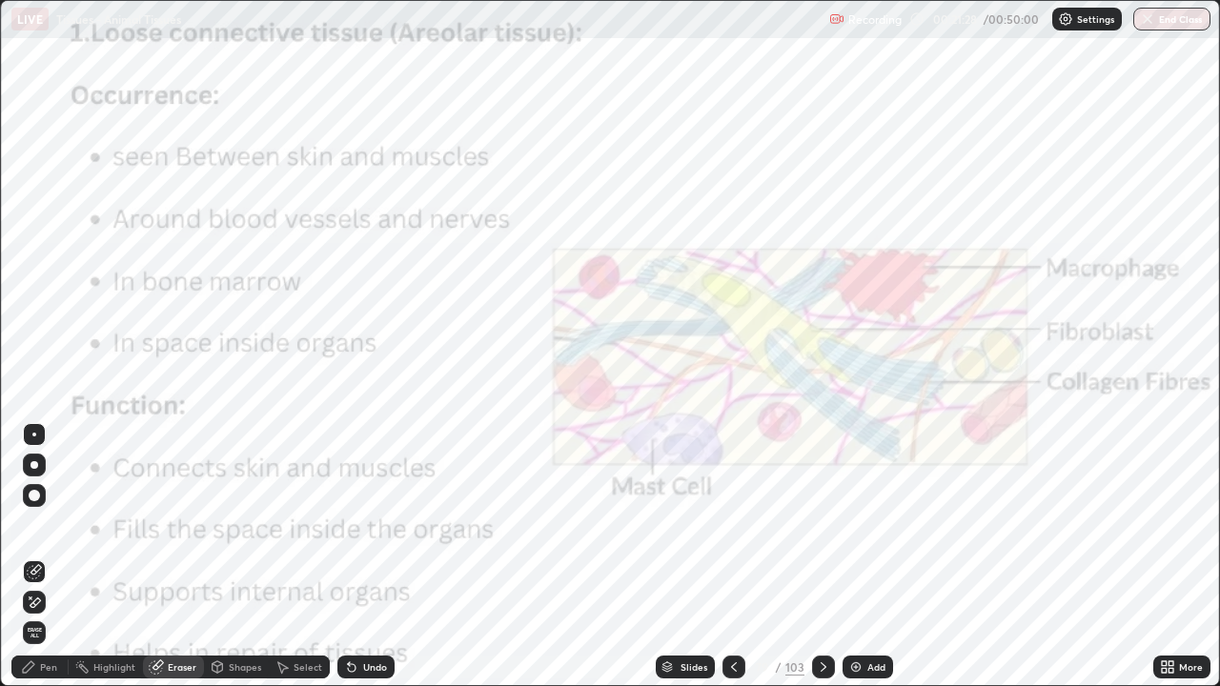
click at [34, 556] on span "Erase all" at bounding box center [34, 632] width 21 height 11
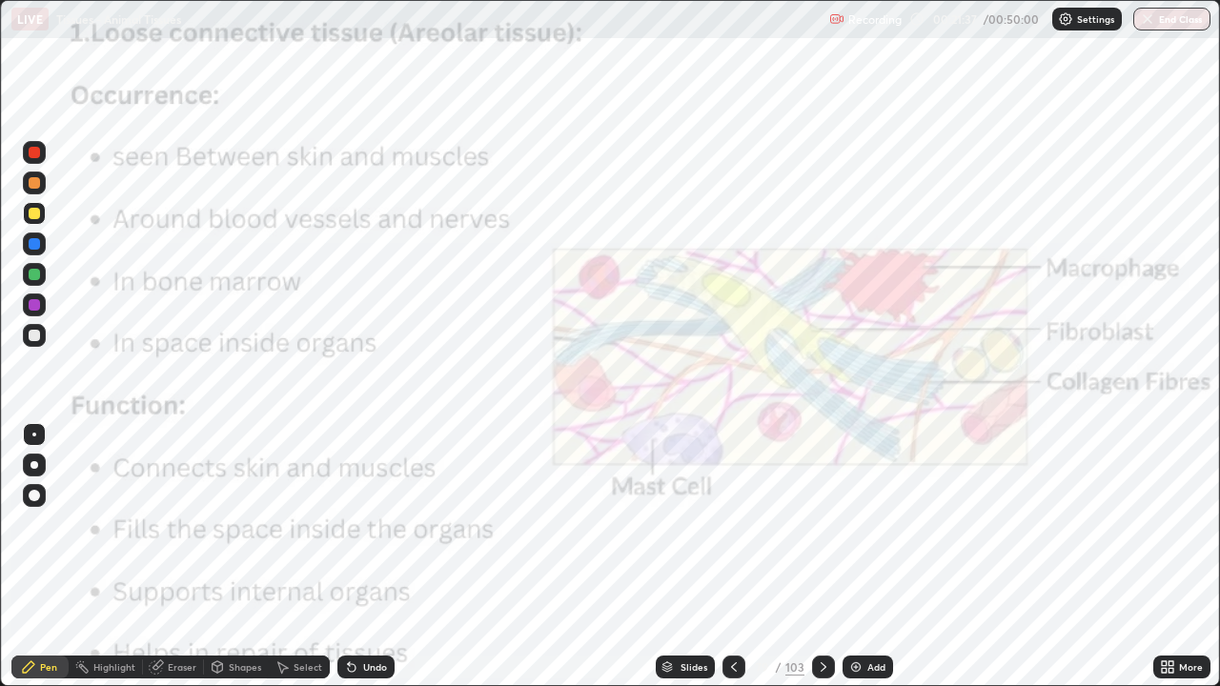
click at [173, 556] on div "Eraser" at bounding box center [182, 667] width 29 height 10
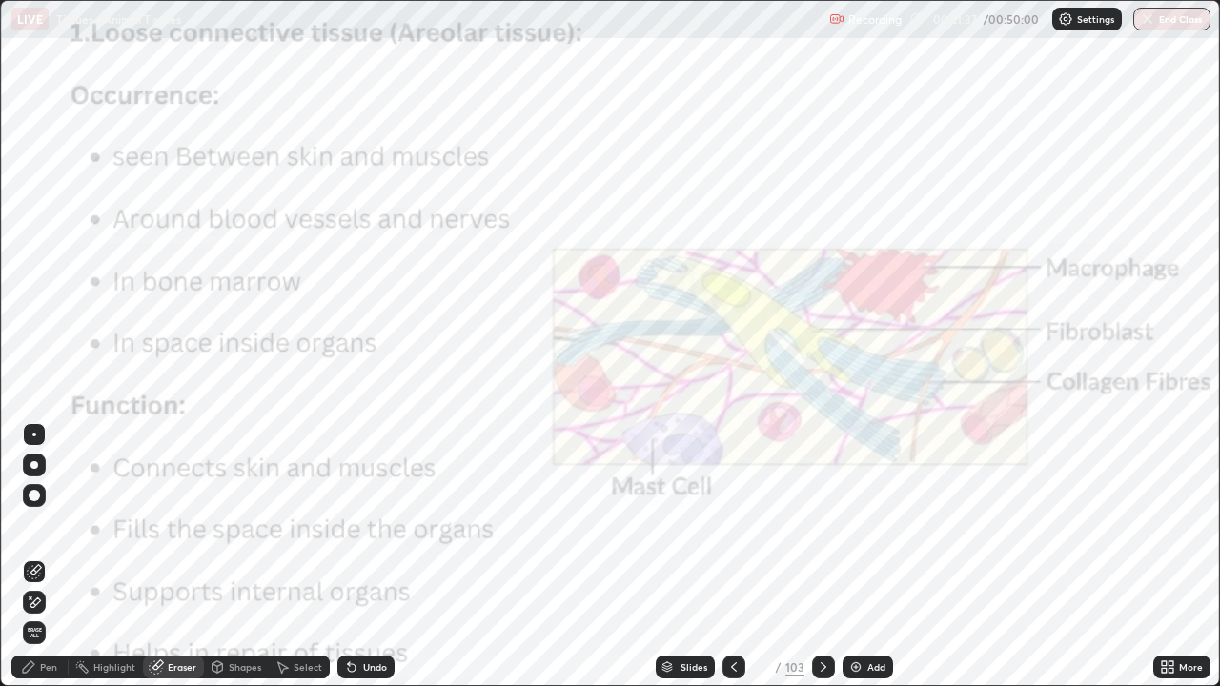
click at [37, 556] on span "Erase all" at bounding box center [34, 632] width 21 height 11
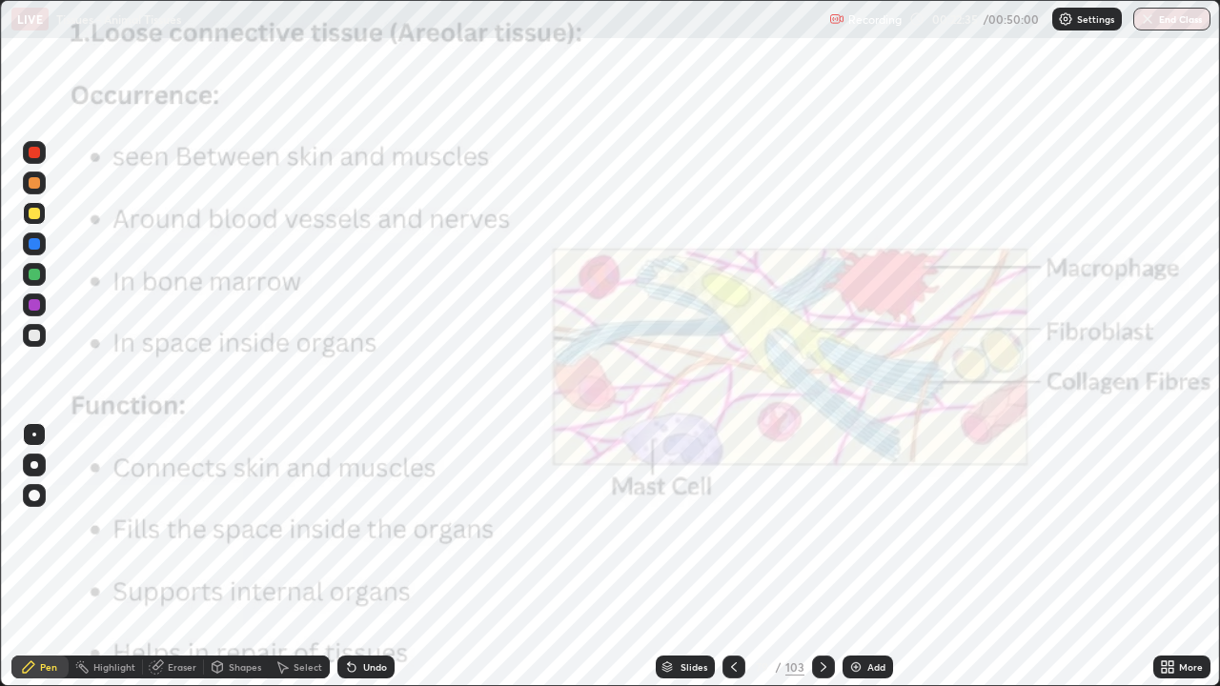
click at [177, 556] on div "Eraser" at bounding box center [173, 667] width 61 height 23
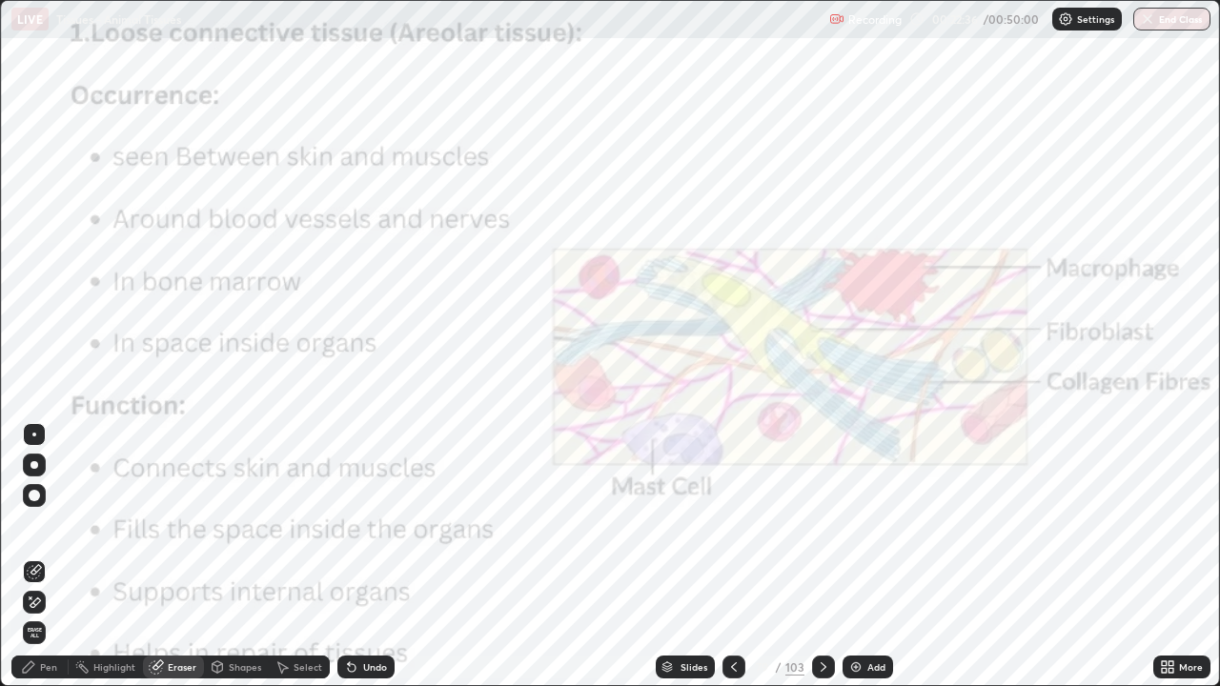
click at [34, 556] on span "Erase all" at bounding box center [34, 632] width 21 height 11
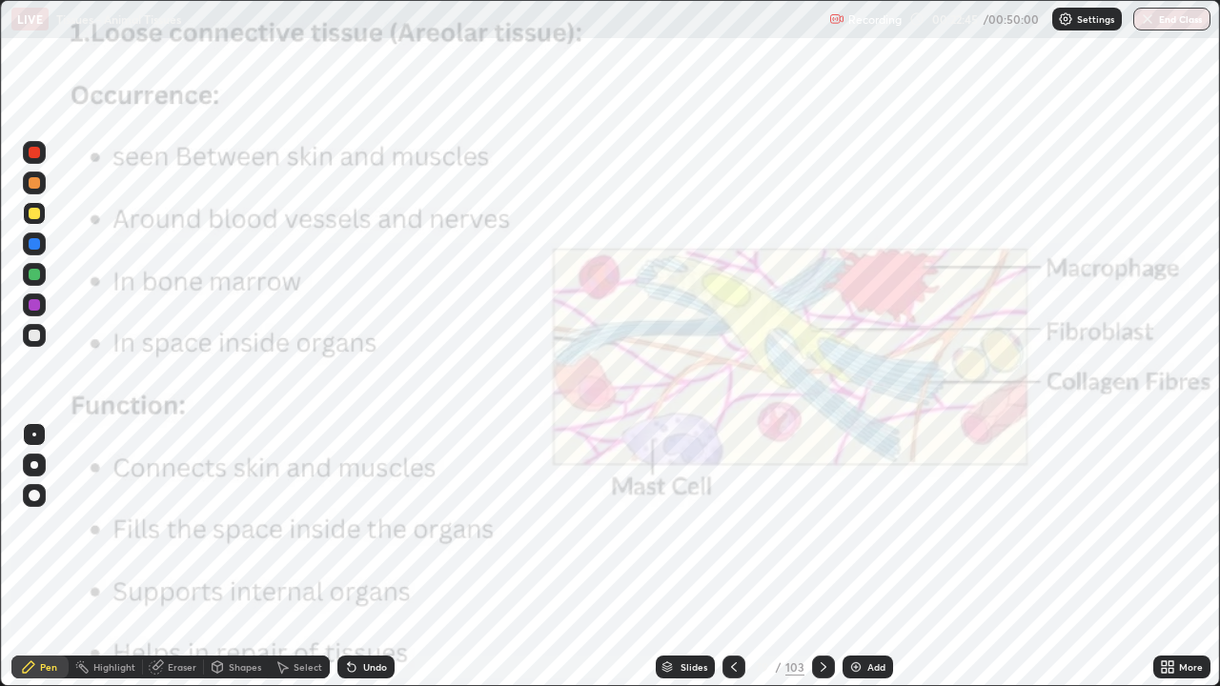
click at [812, 556] on div at bounding box center [823, 667] width 23 height 23
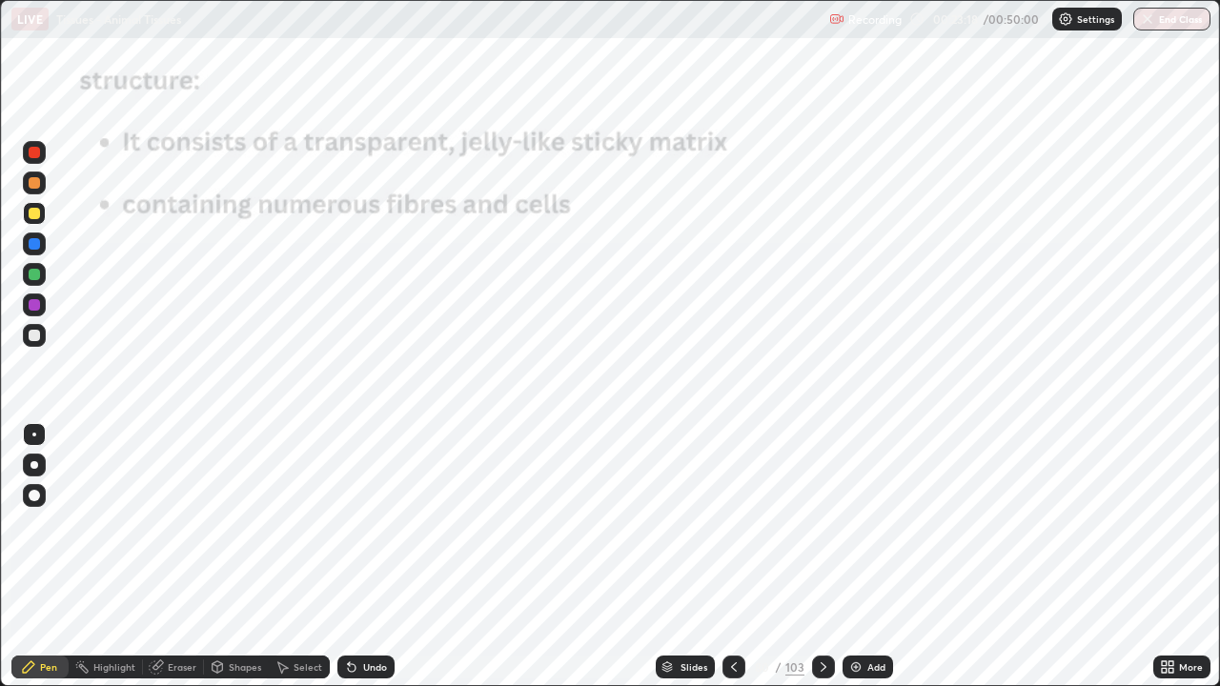
click at [736, 556] on div at bounding box center [733, 667] width 23 height 23
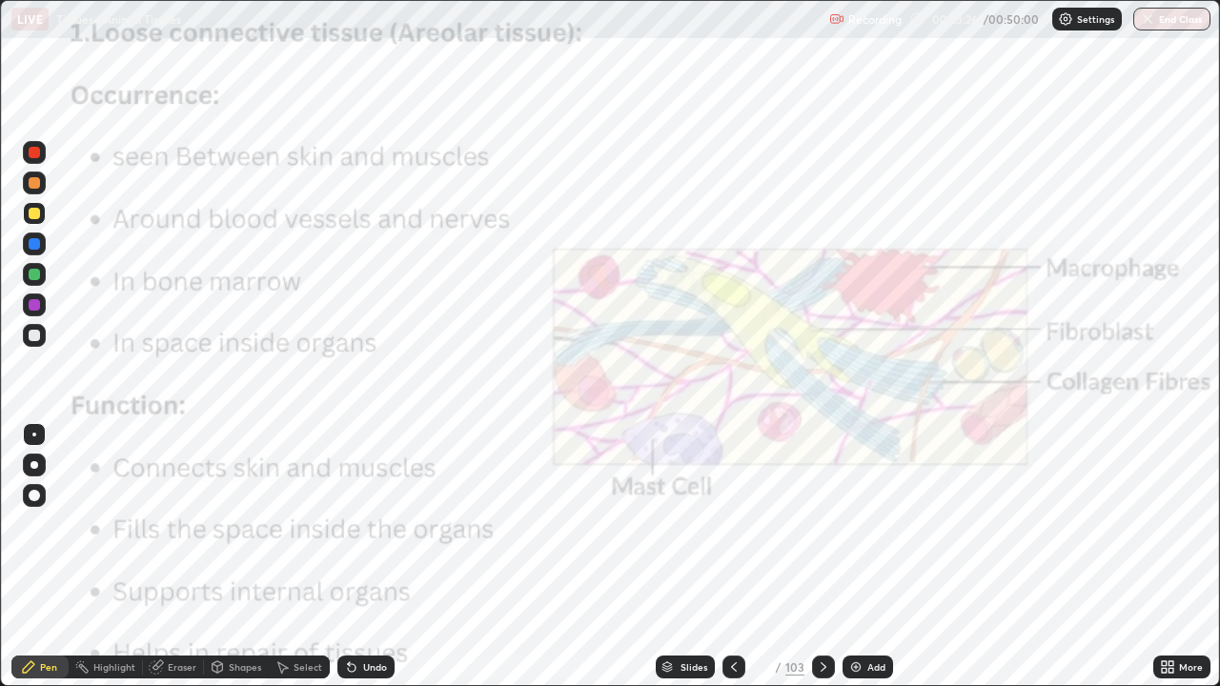
click at [171, 556] on div "Eraser" at bounding box center [182, 667] width 29 height 10
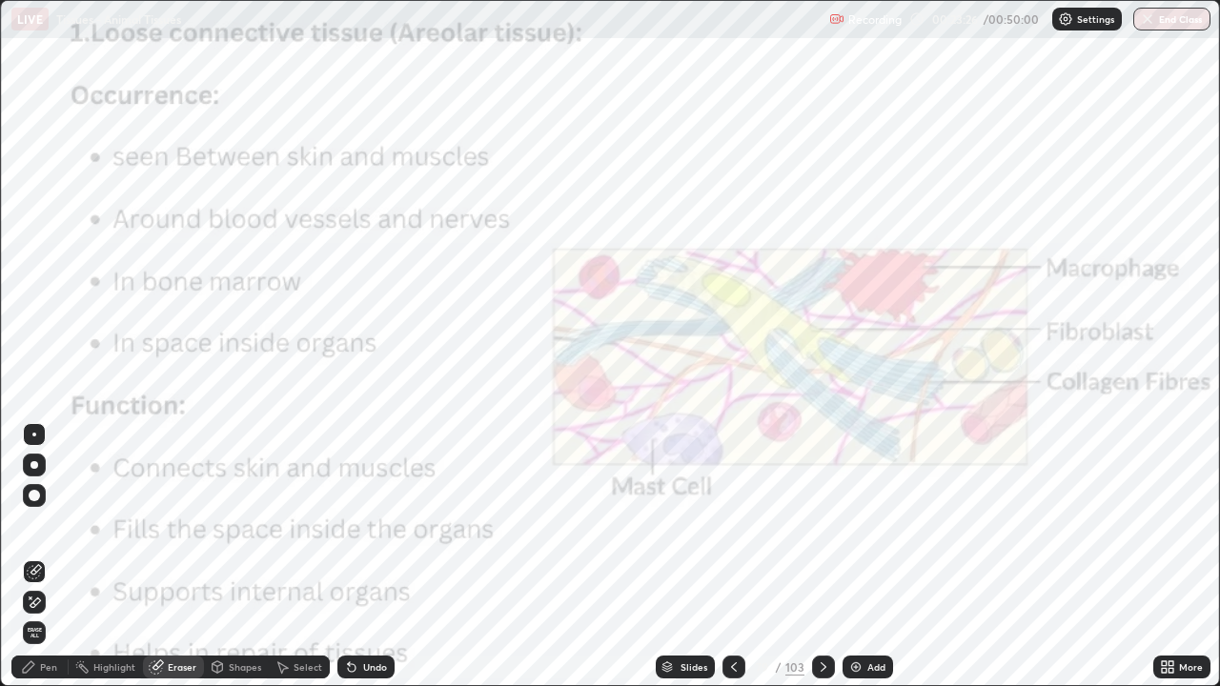
click at [37, 556] on span "Erase all" at bounding box center [34, 632] width 21 height 11
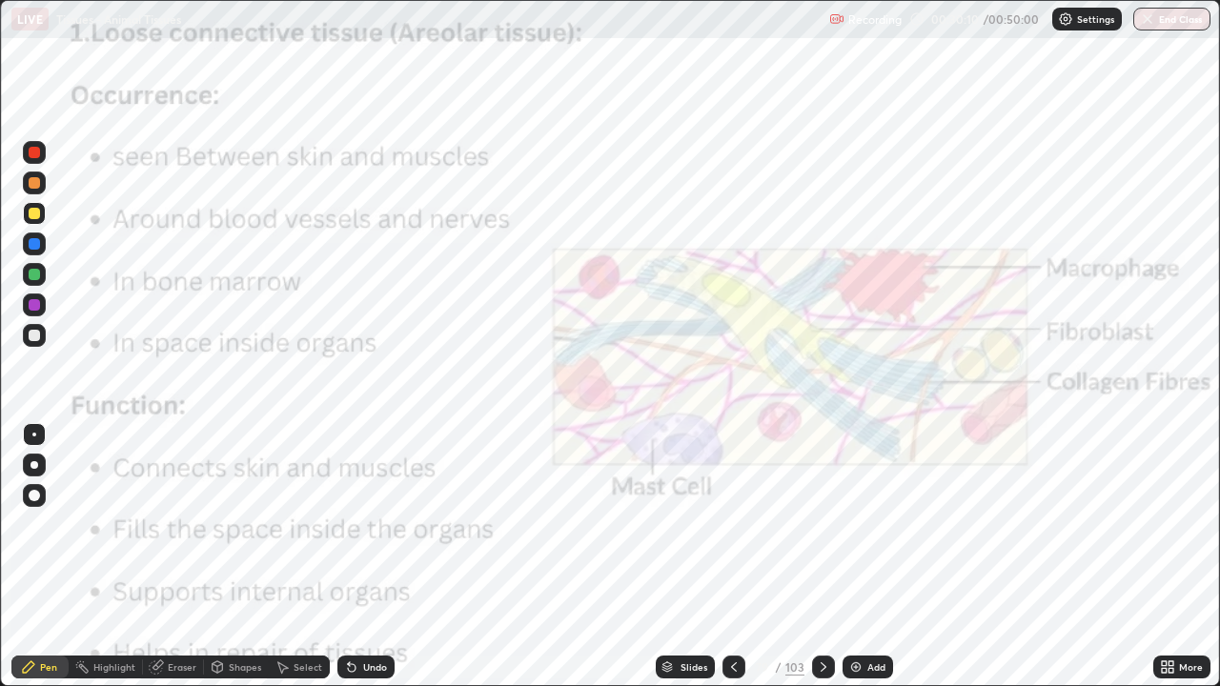
click at [812, 556] on div at bounding box center [823, 667] width 23 height 23
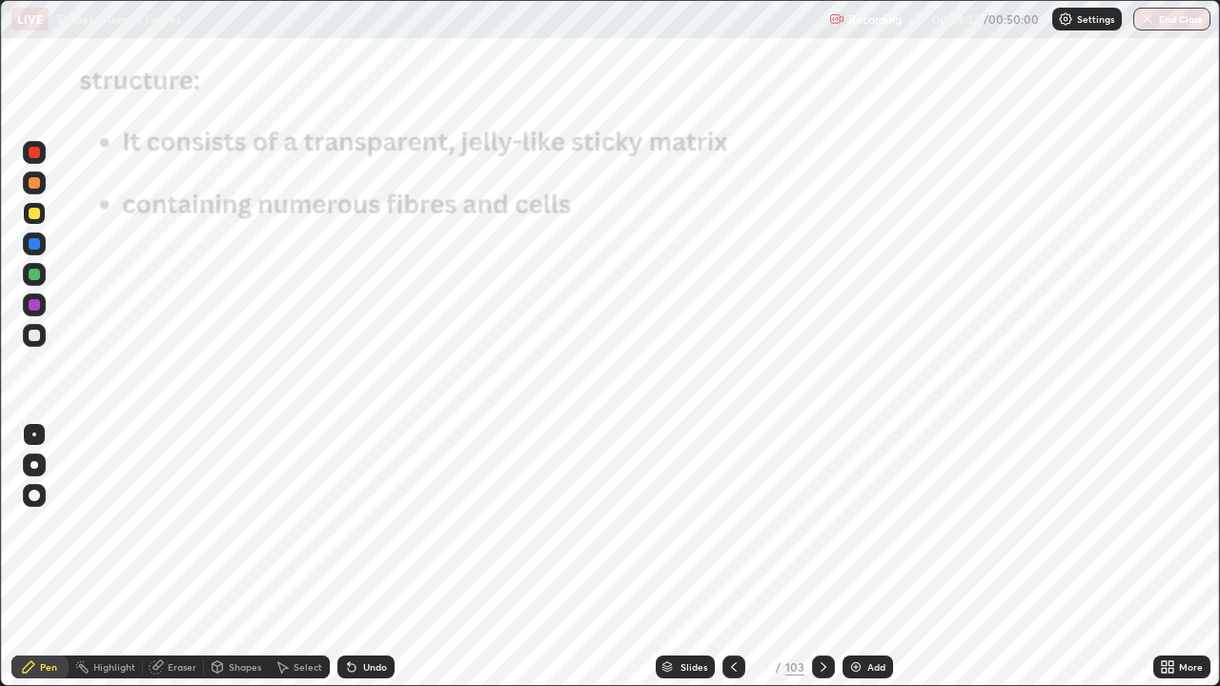
click at [798, 556] on div "103" at bounding box center [794, 666] width 19 height 17
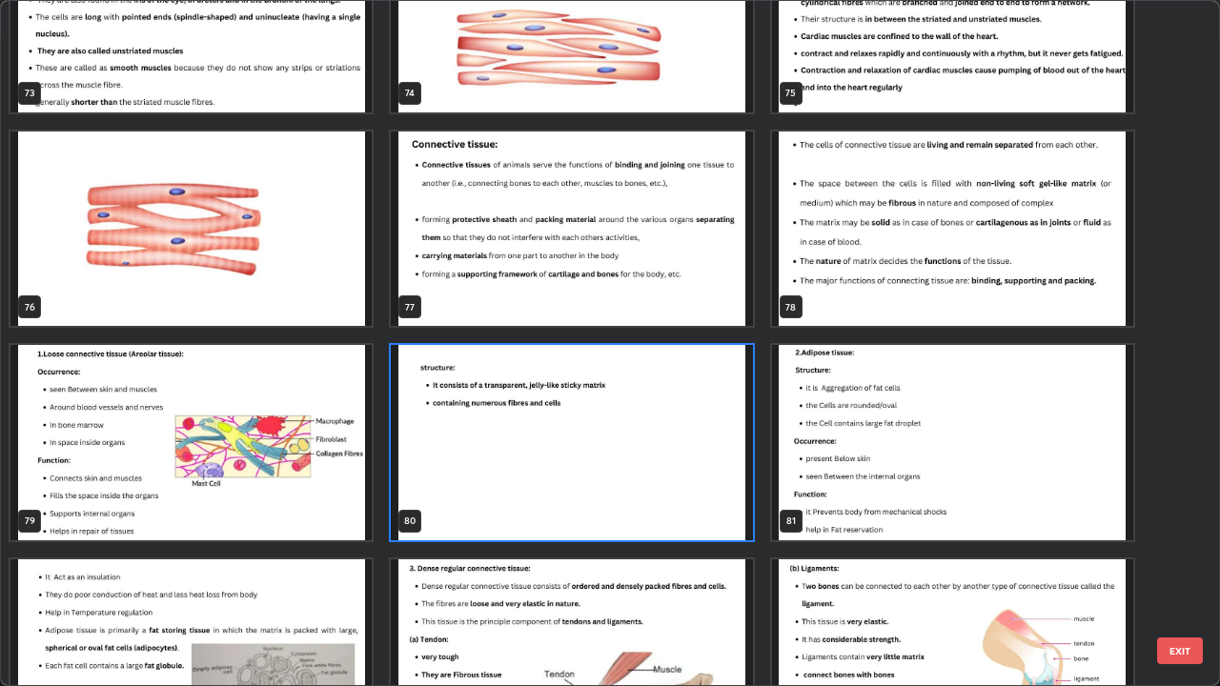
scroll to position [5238, 0]
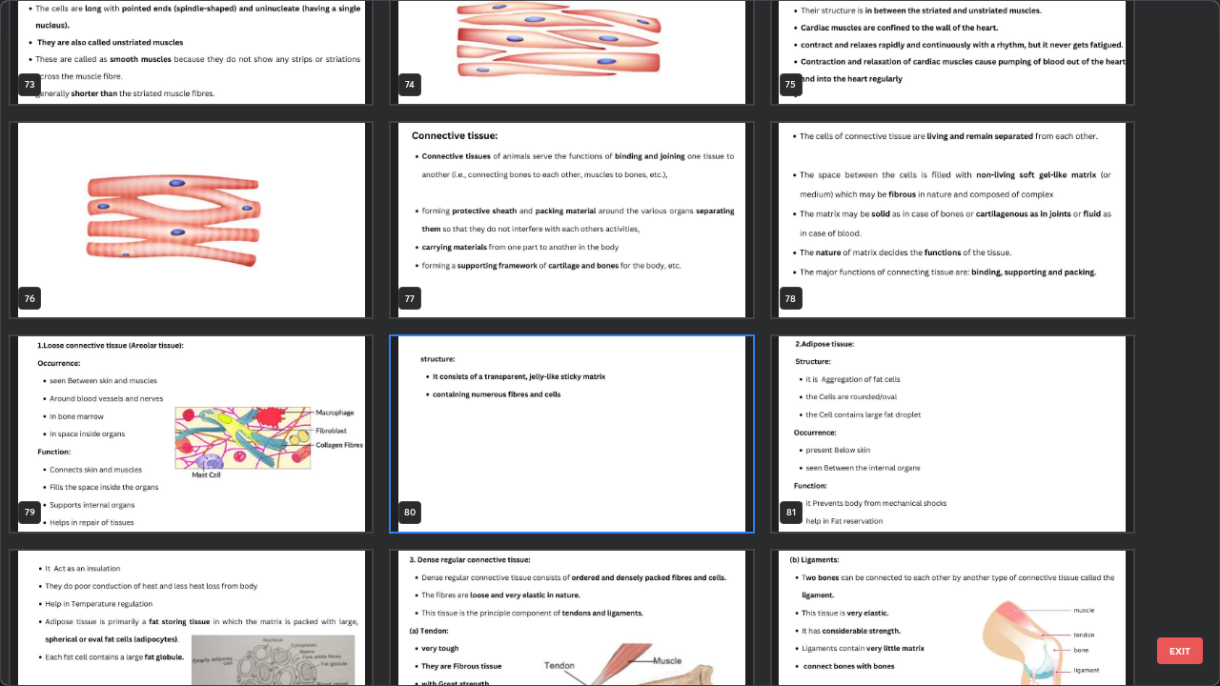
click at [861, 511] on img "grid" at bounding box center [952, 433] width 361 height 195
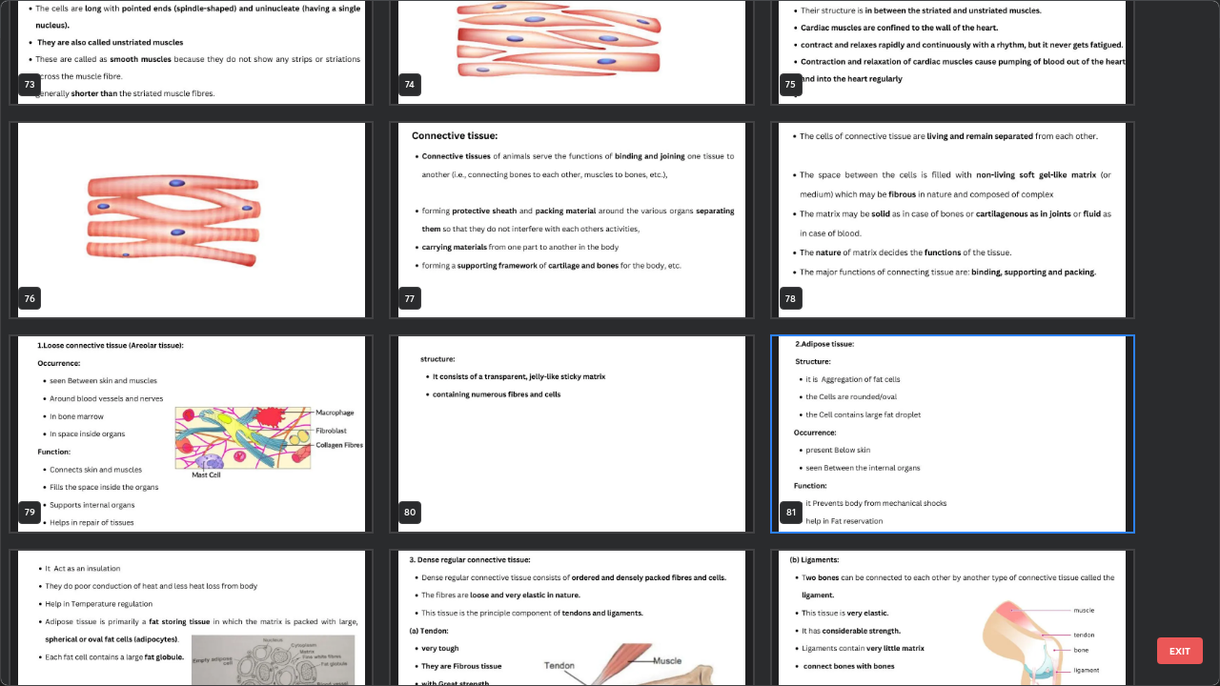
click at [863, 506] on img "grid" at bounding box center [952, 433] width 361 height 195
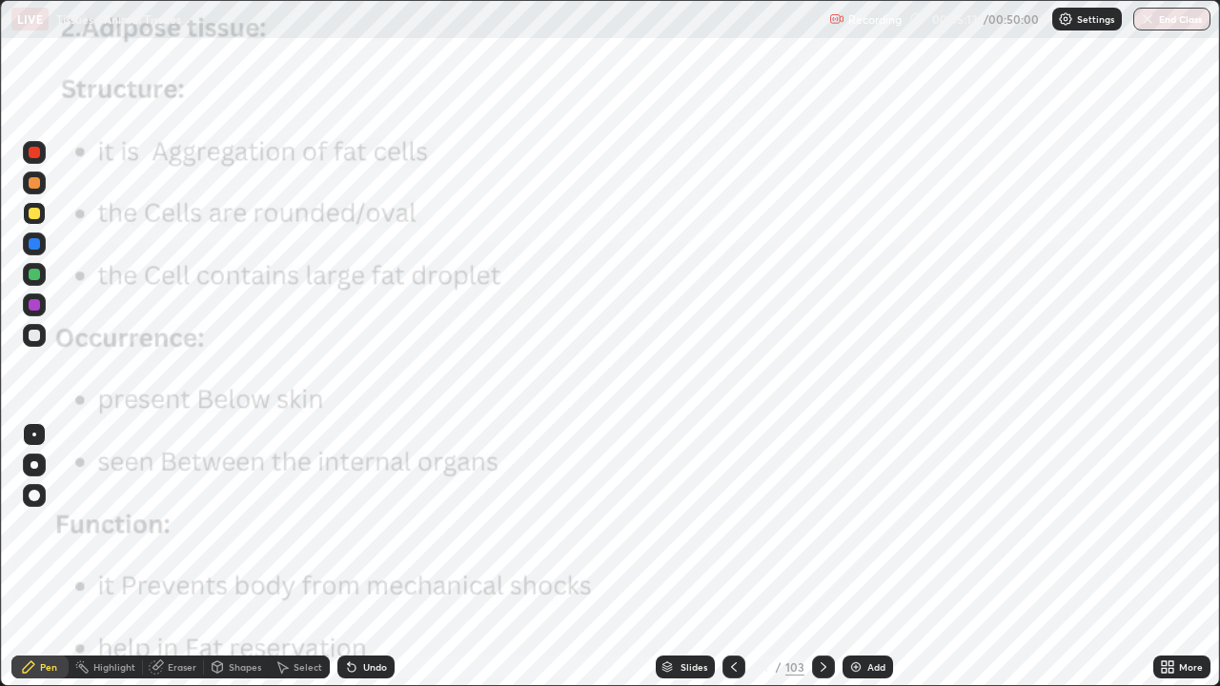
click at [172, 556] on div "Eraser" at bounding box center [182, 667] width 29 height 10
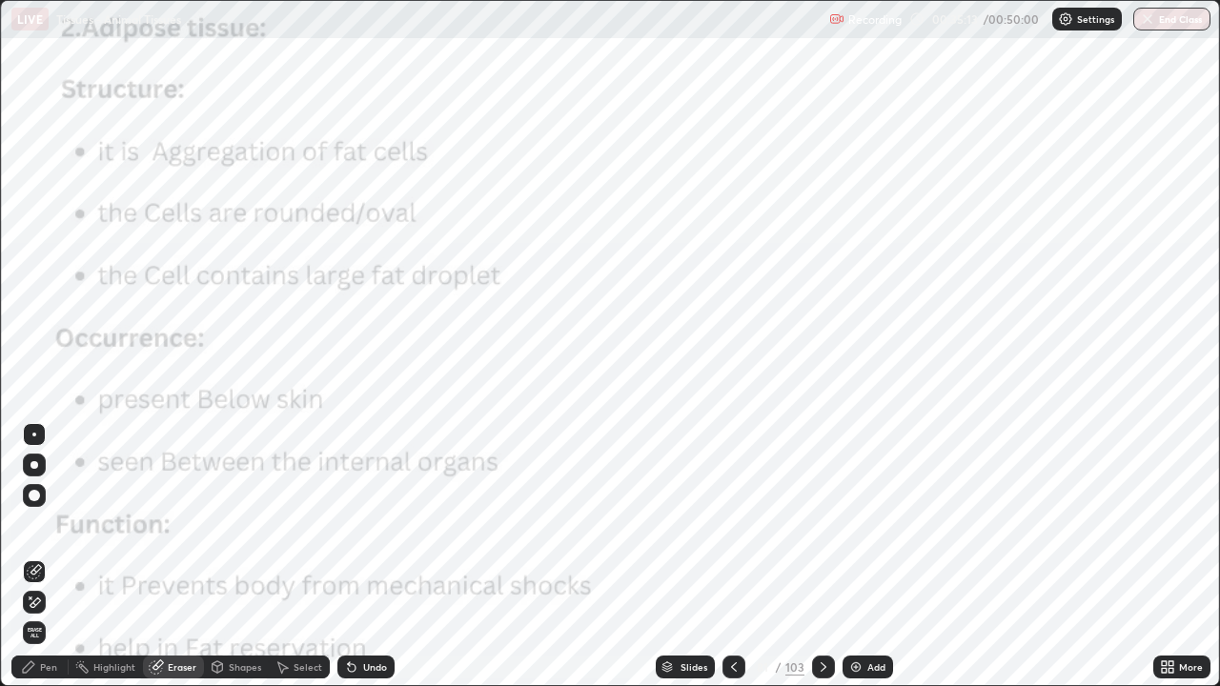
click at [34, 556] on span "Erase all" at bounding box center [34, 632] width 21 height 11
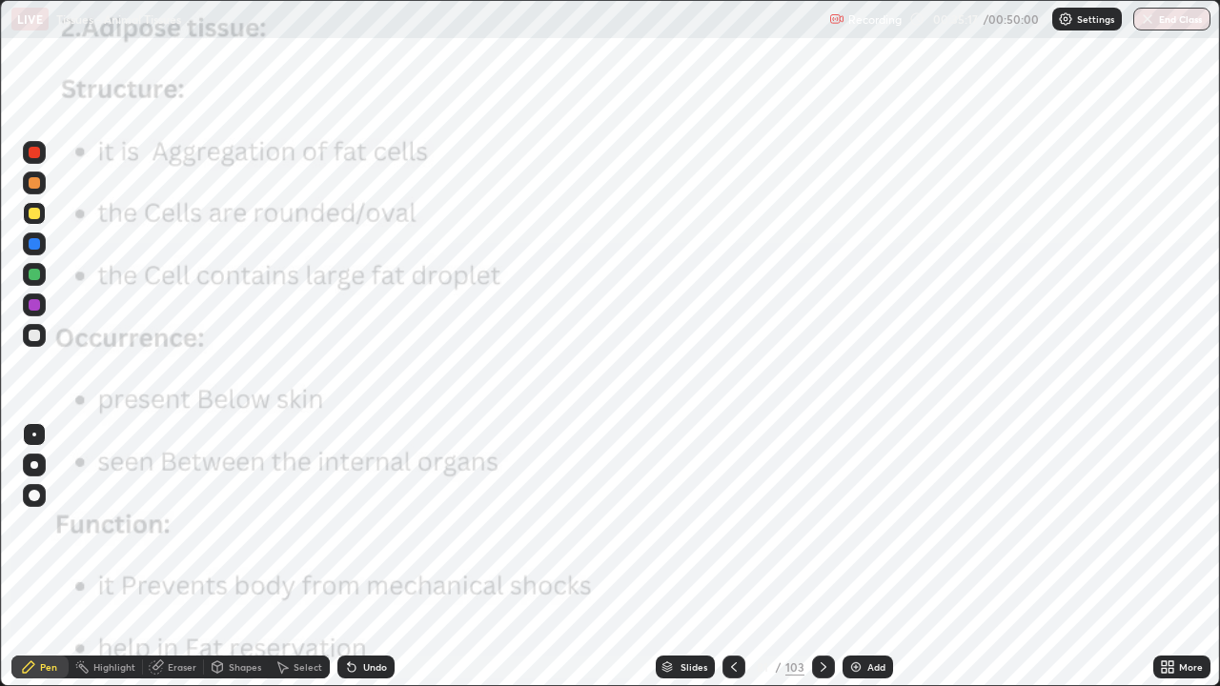
click at [36, 163] on div at bounding box center [34, 152] width 23 height 23
click at [817, 556] on div at bounding box center [823, 667] width 23 height 23
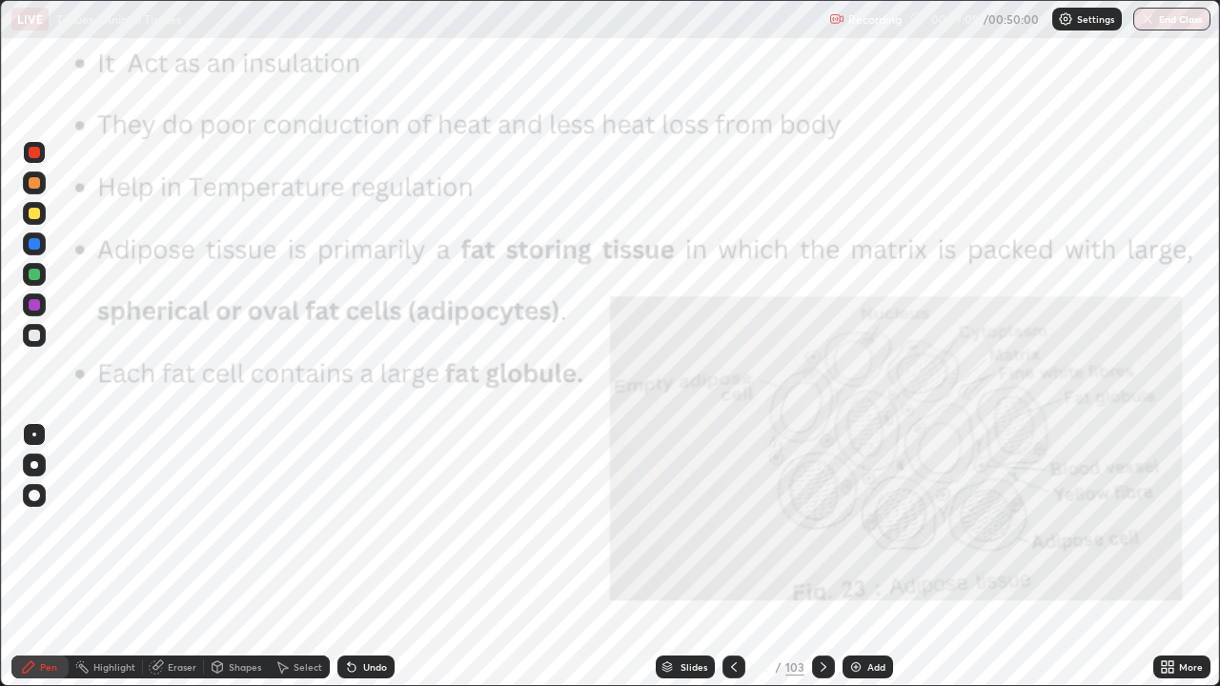
click at [169, 556] on div "Eraser" at bounding box center [182, 667] width 29 height 10
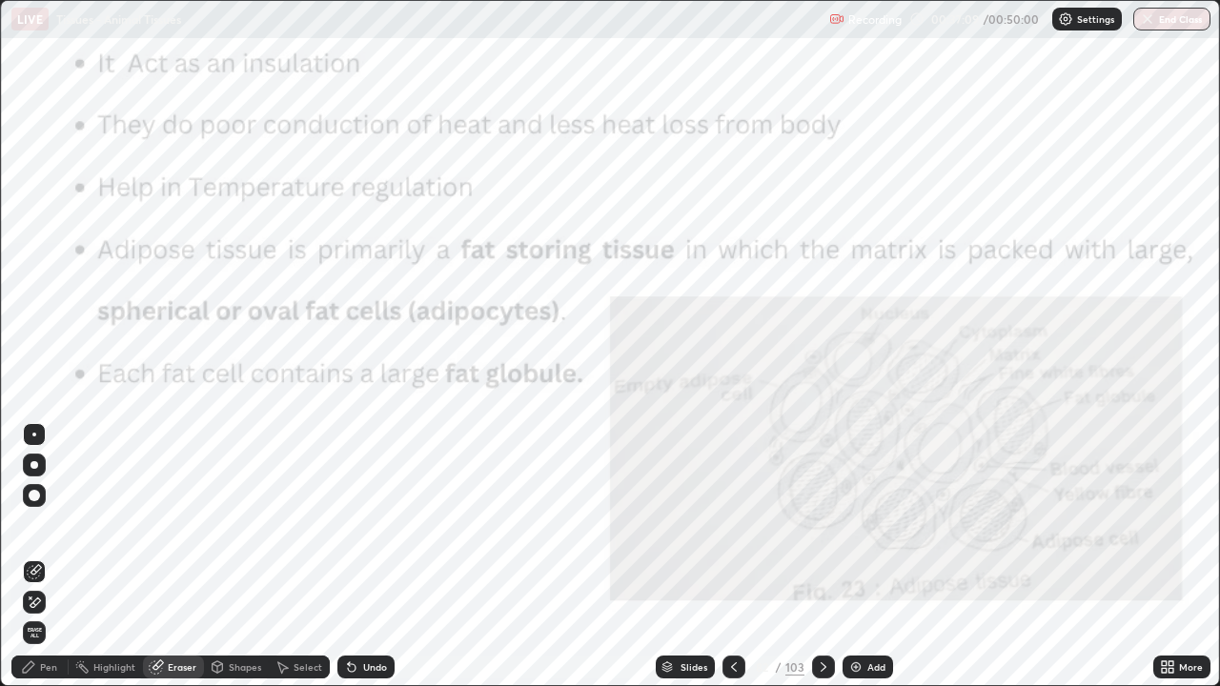
click at [36, 556] on span "Erase all" at bounding box center [34, 632] width 21 height 11
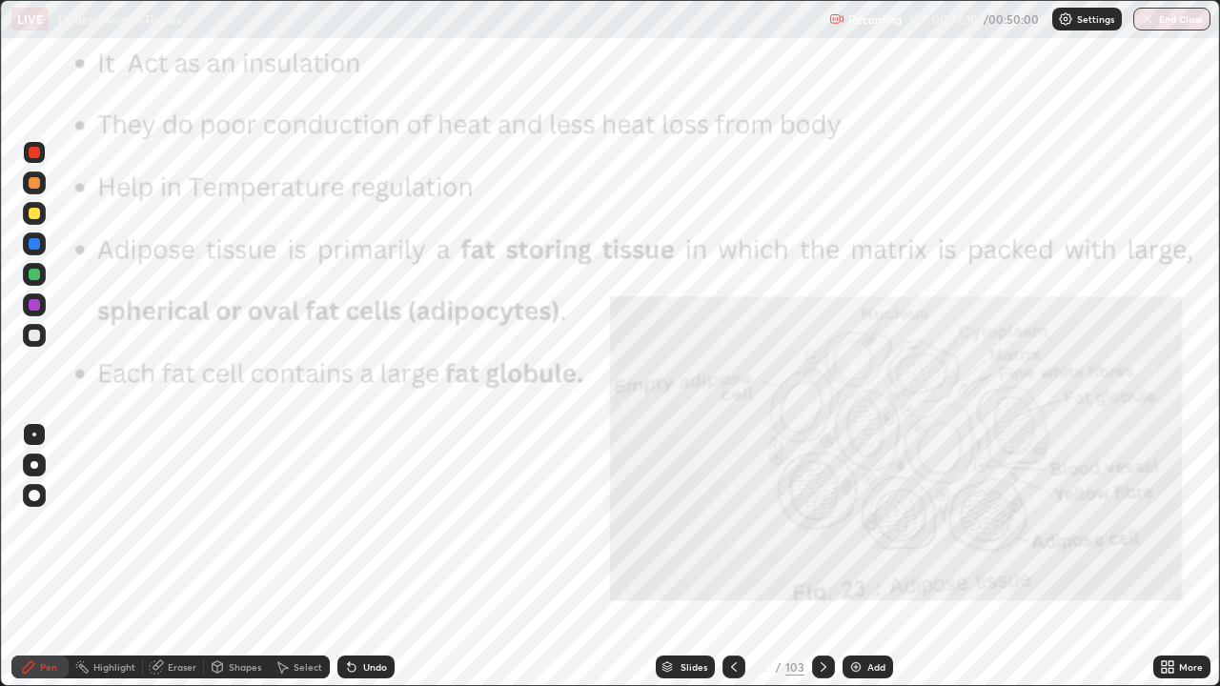
click at [734, 556] on icon at bounding box center [733, 666] width 15 height 15
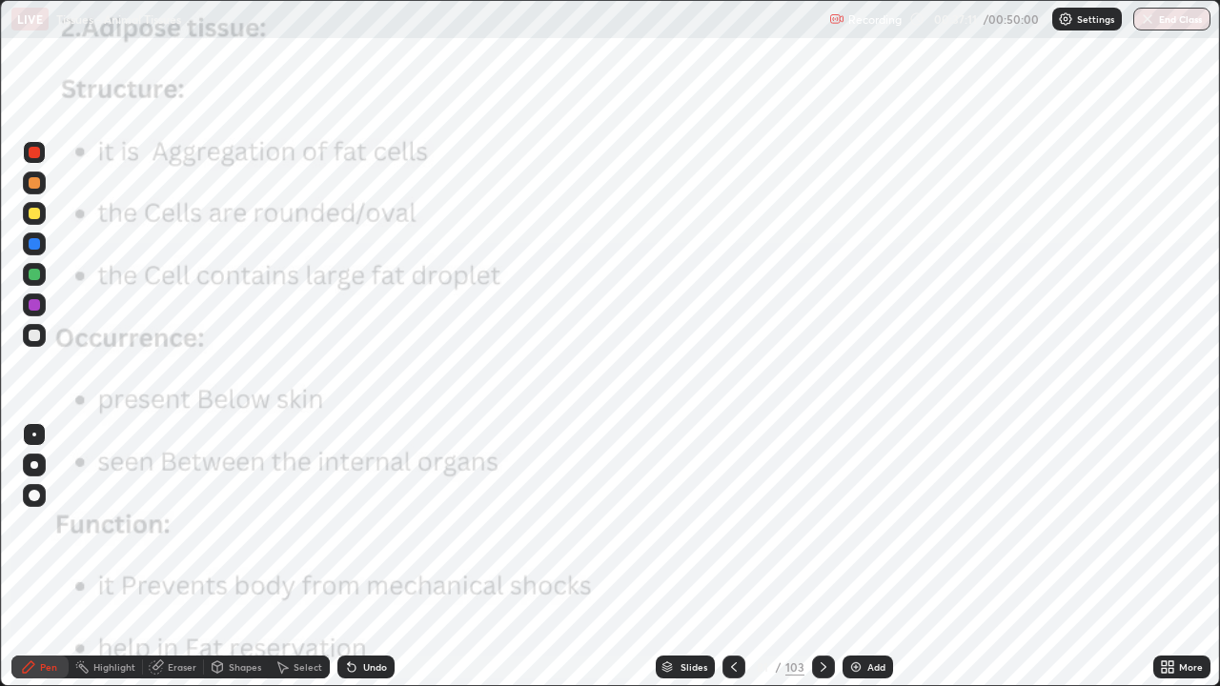
click at [869, 556] on div "Add" at bounding box center [876, 667] width 18 height 10
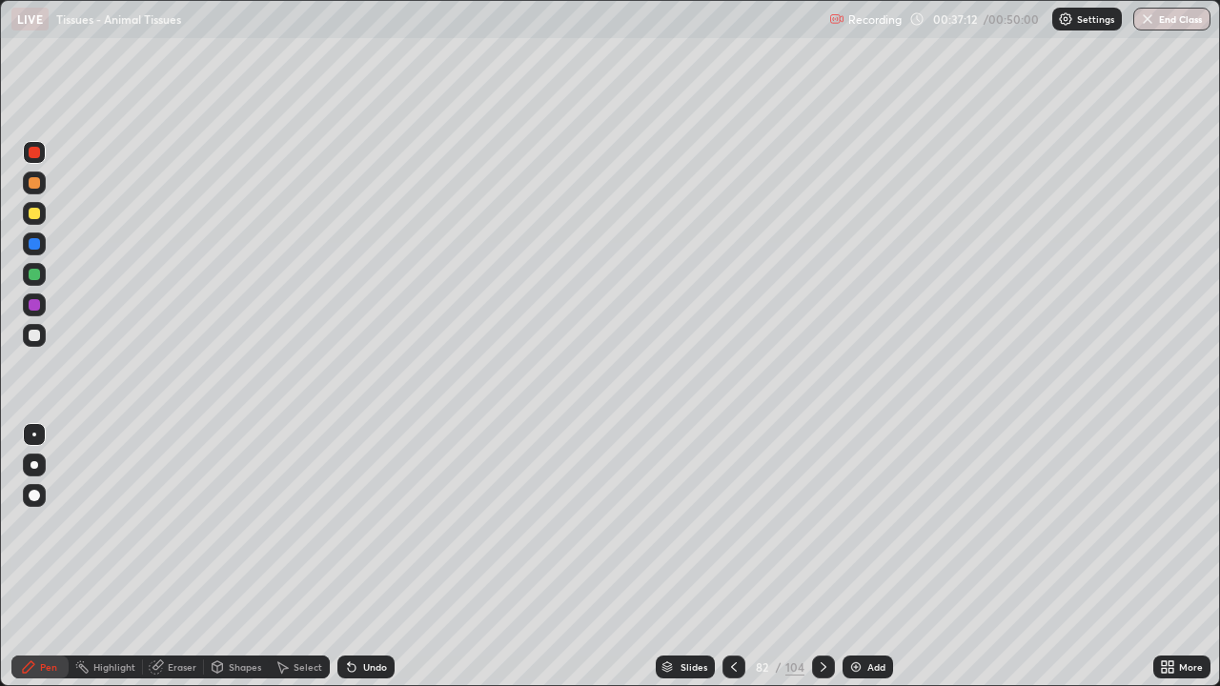
click at [722, 556] on div at bounding box center [733, 667] width 23 height 38
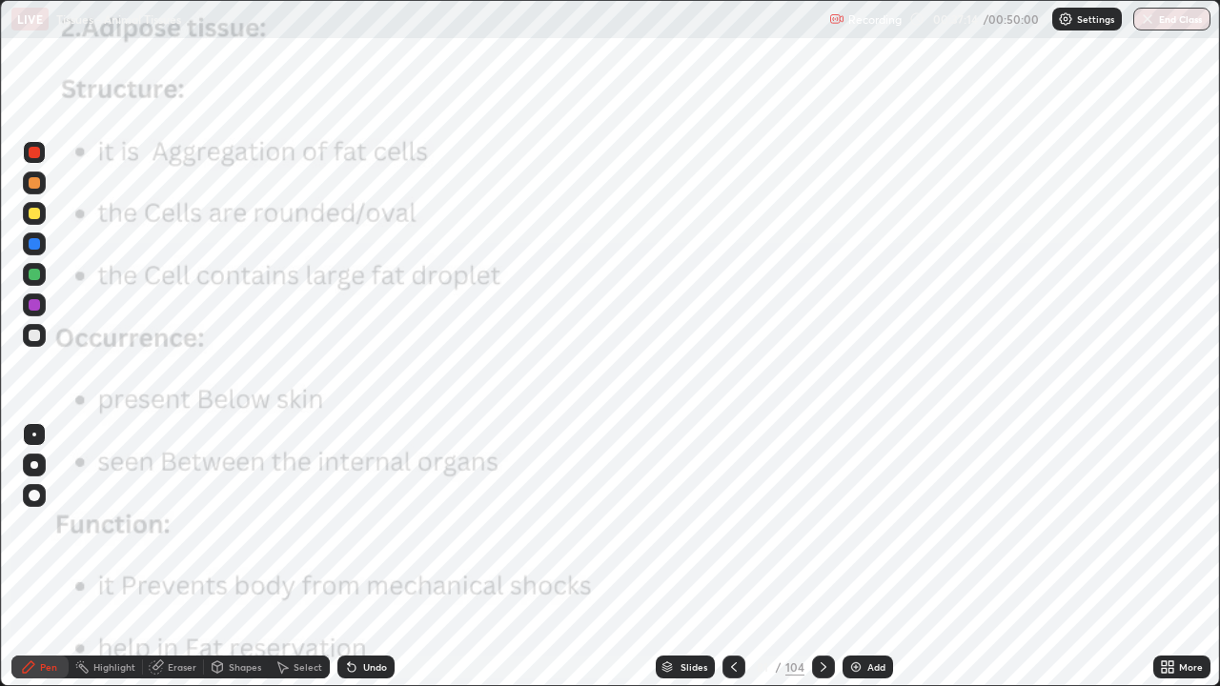
click at [184, 556] on div "Eraser" at bounding box center [182, 667] width 29 height 10
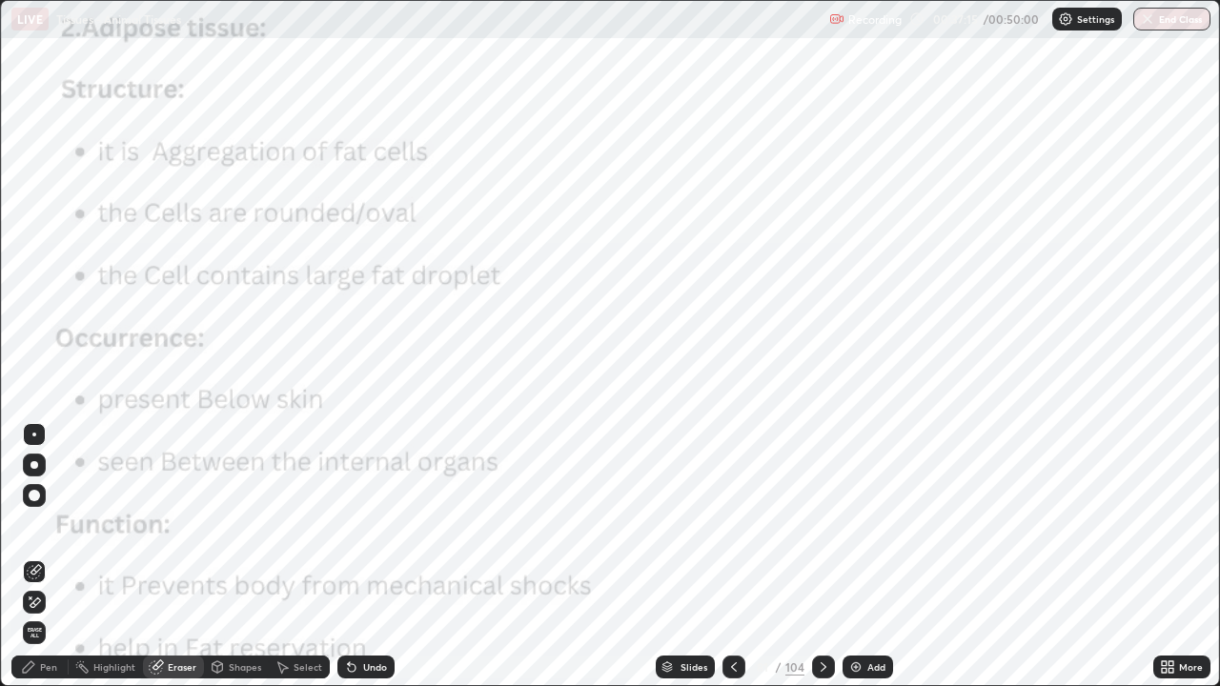
click at [35, 556] on span "Erase all" at bounding box center [34, 632] width 21 height 11
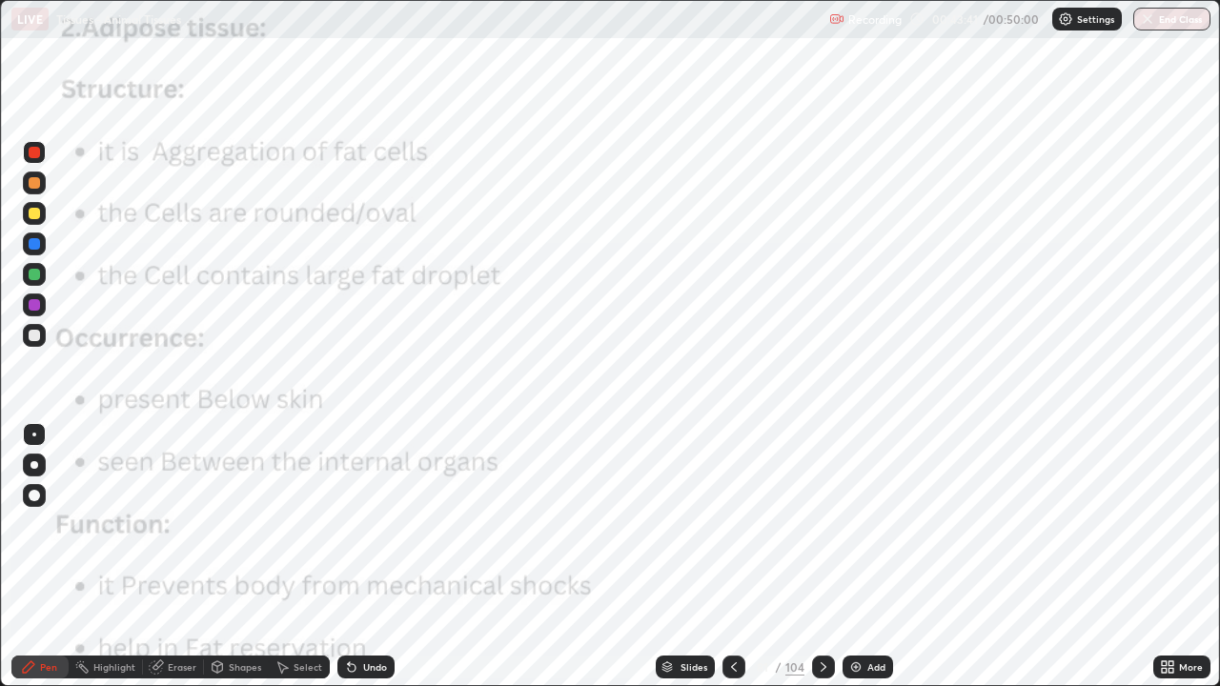
click at [818, 556] on div at bounding box center [823, 667] width 23 height 23
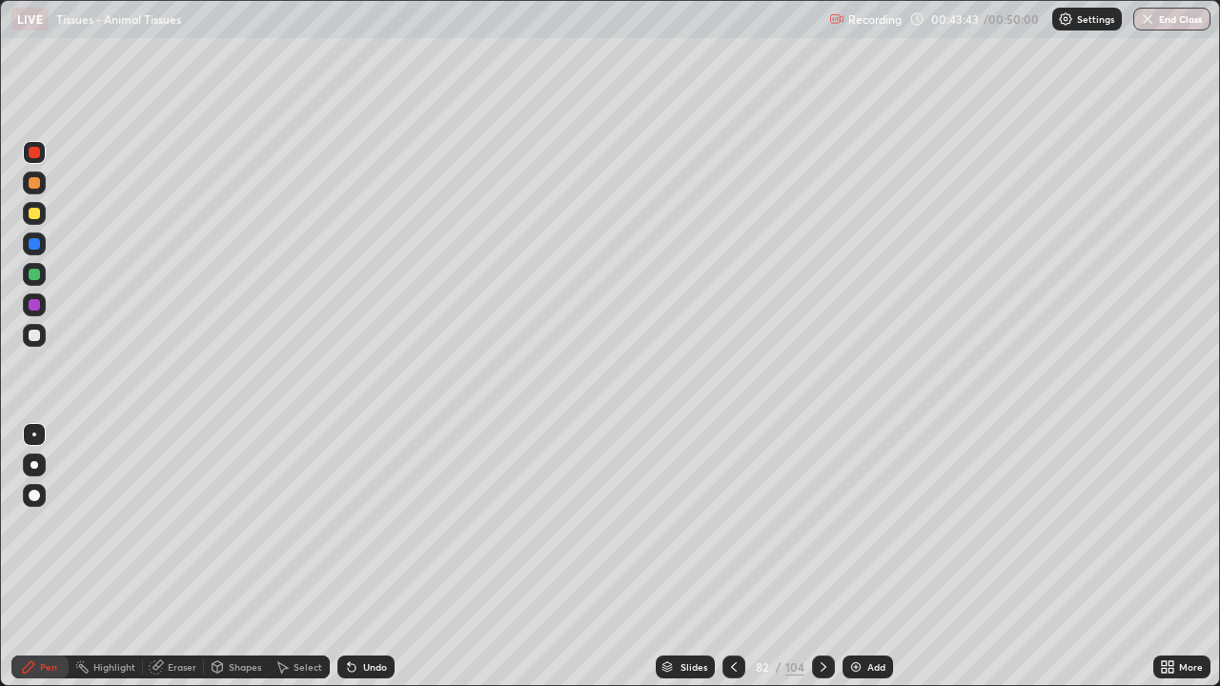
click at [733, 556] on icon at bounding box center [733, 666] width 15 height 15
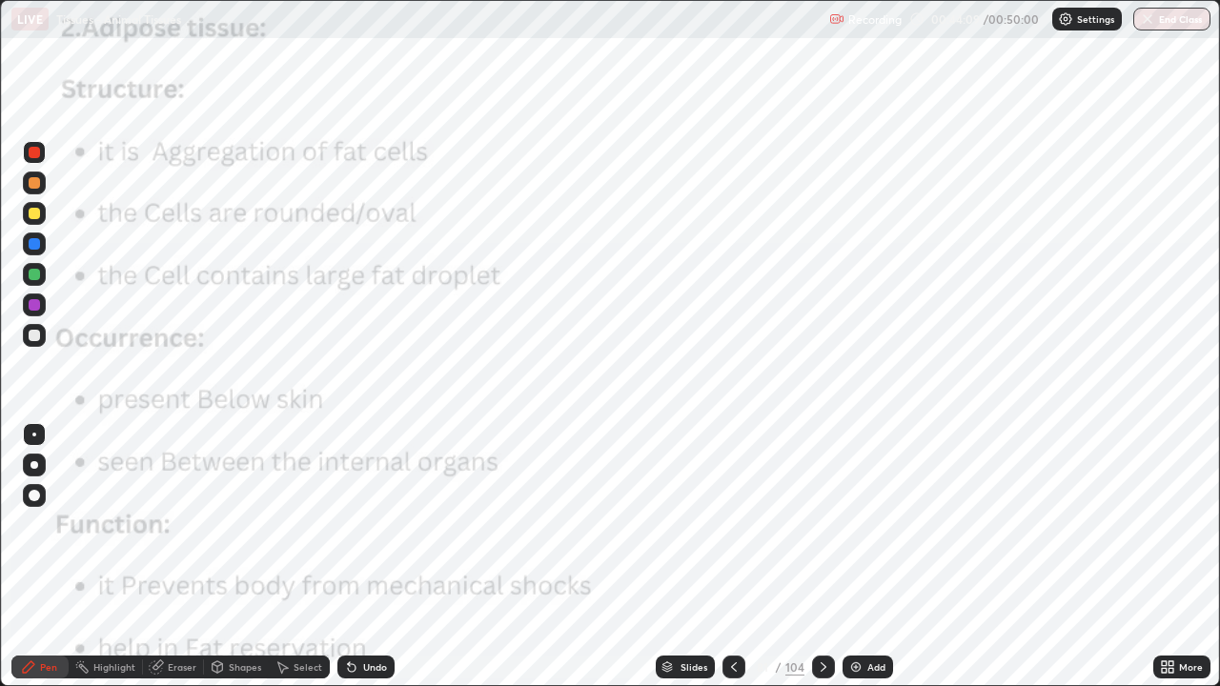
click at [878, 556] on div "Add" at bounding box center [876, 667] width 18 height 10
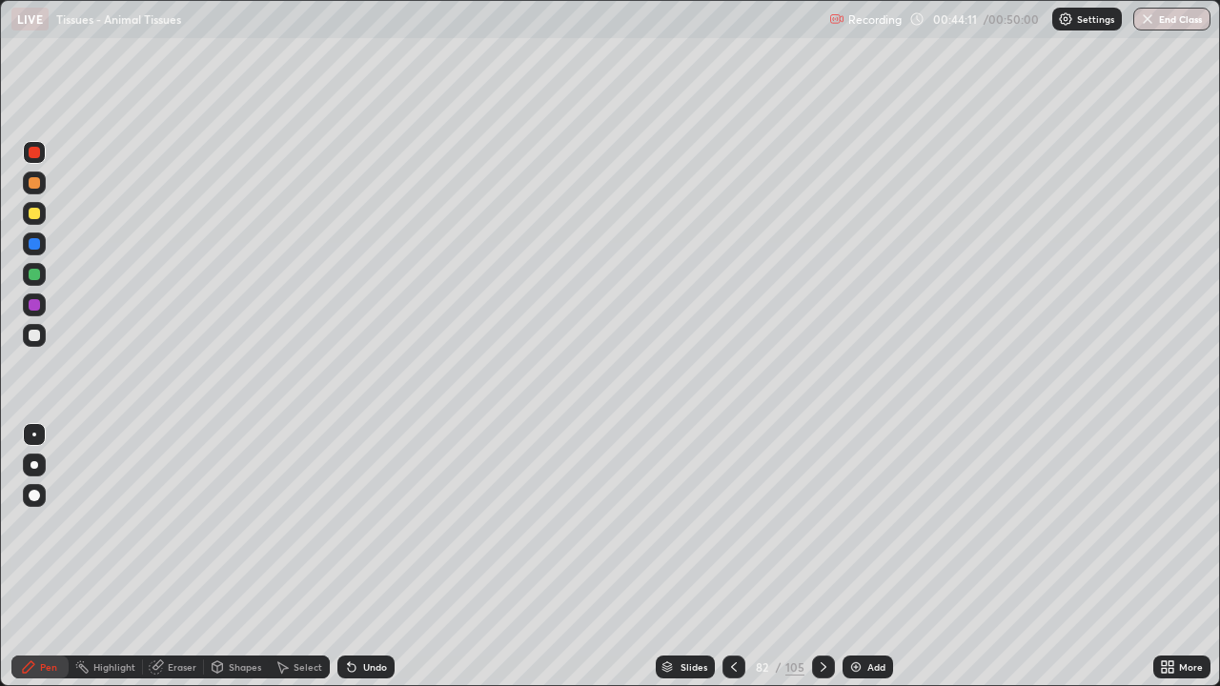
click at [732, 556] on icon at bounding box center [733, 666] width 15 height 15
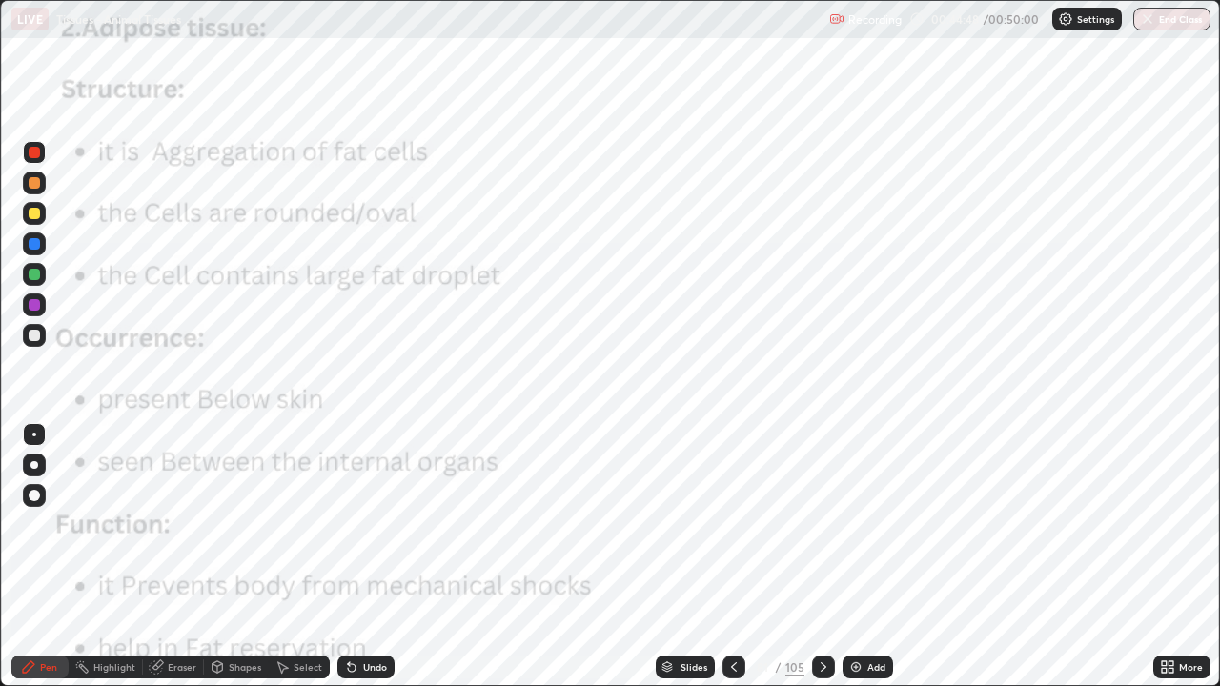
click at [867, 556] on div "Add" at bounding box center [876, 667] width 18 height 10
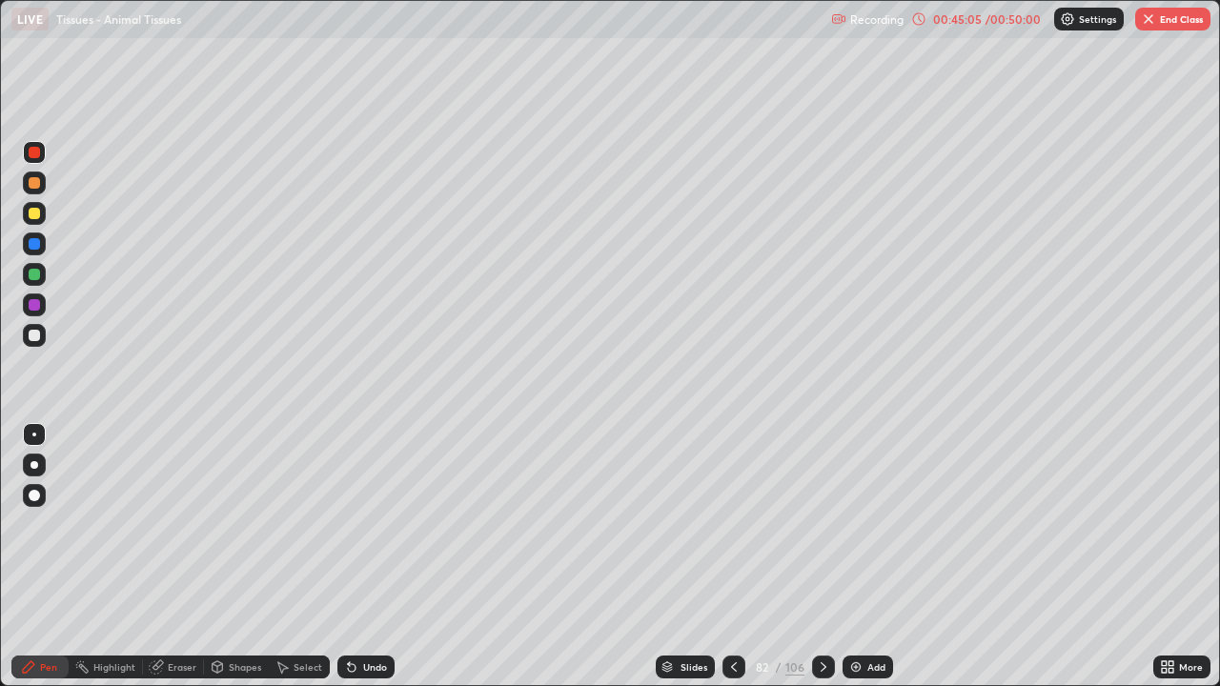
click at [1151, 28] on button "End Class" at bounding box center [1172, 19] width 75 height 23
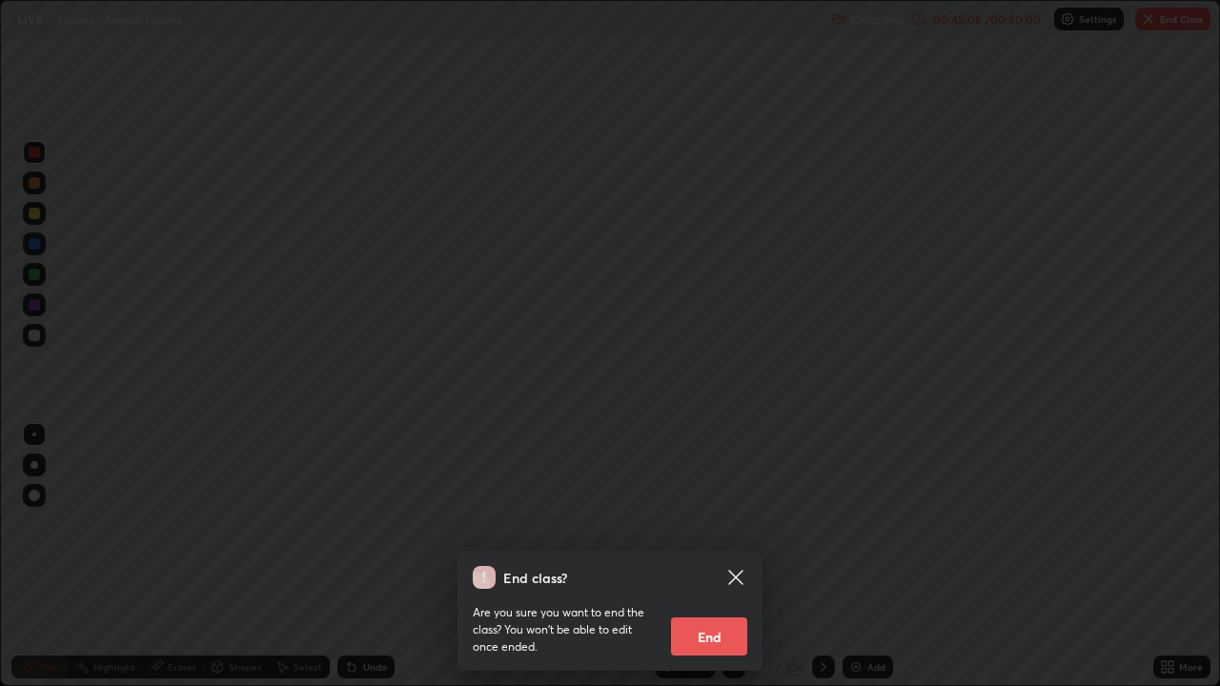
click at [712, 556] on button "End" at bounding box center [709, 636] width 76 height 38
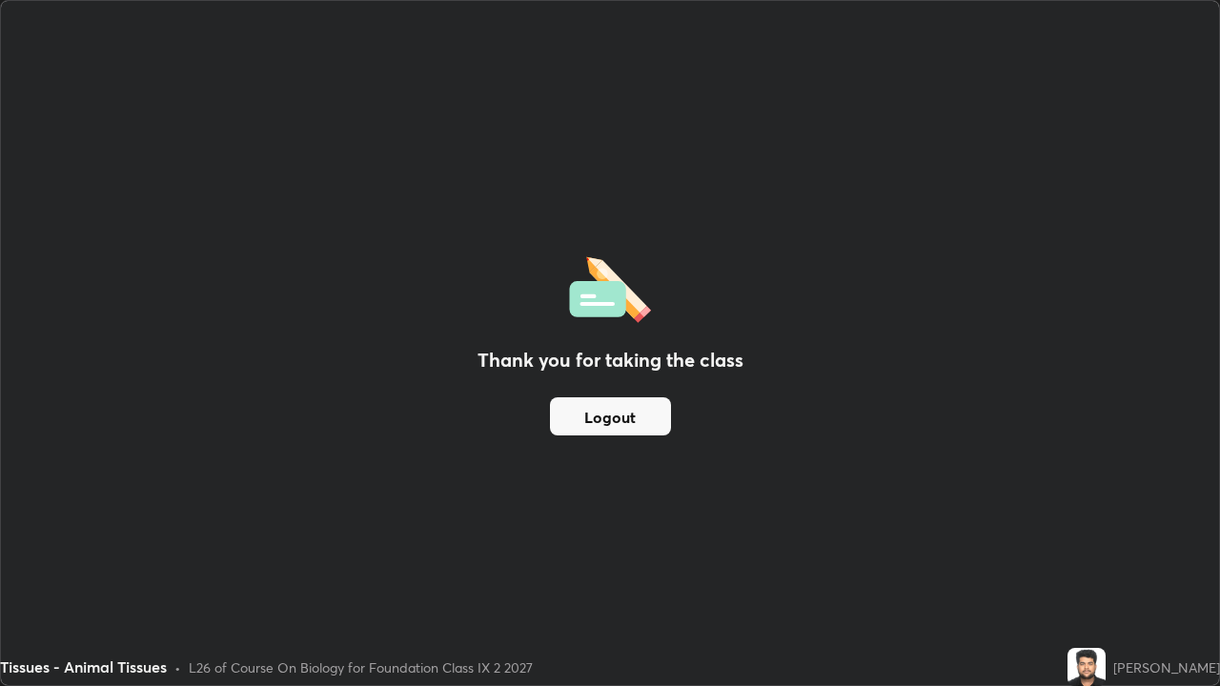
click at [584, 413] on button "Logout" at bounding box center [610, 416] width 121 height 38
